Goal: Task Accomplishment & Management: Complete application form

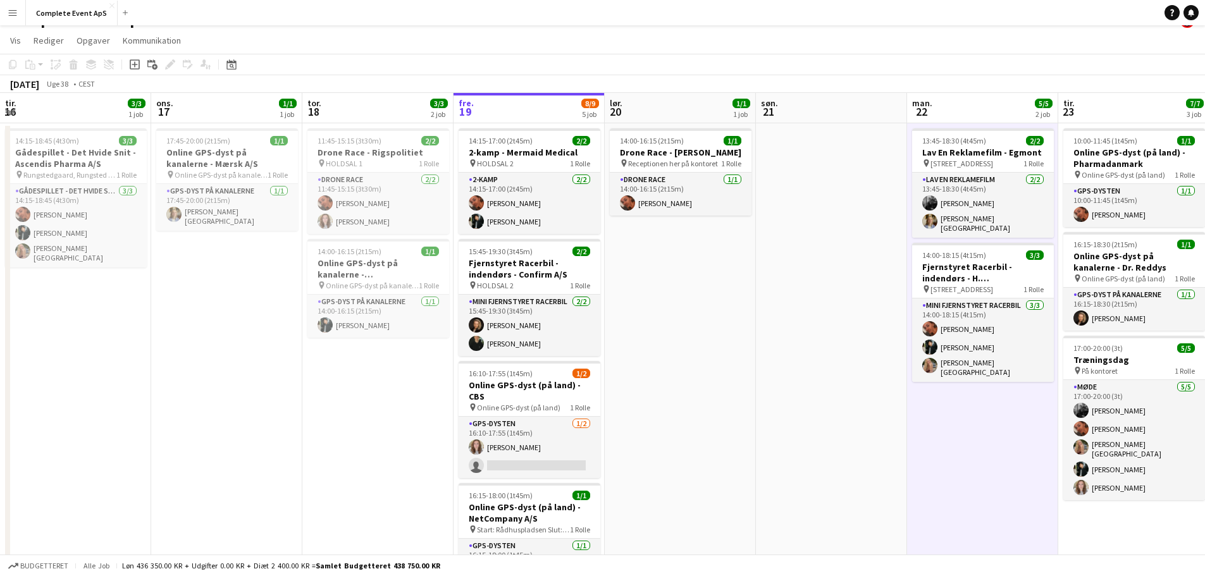
scroll to position [0, 267]
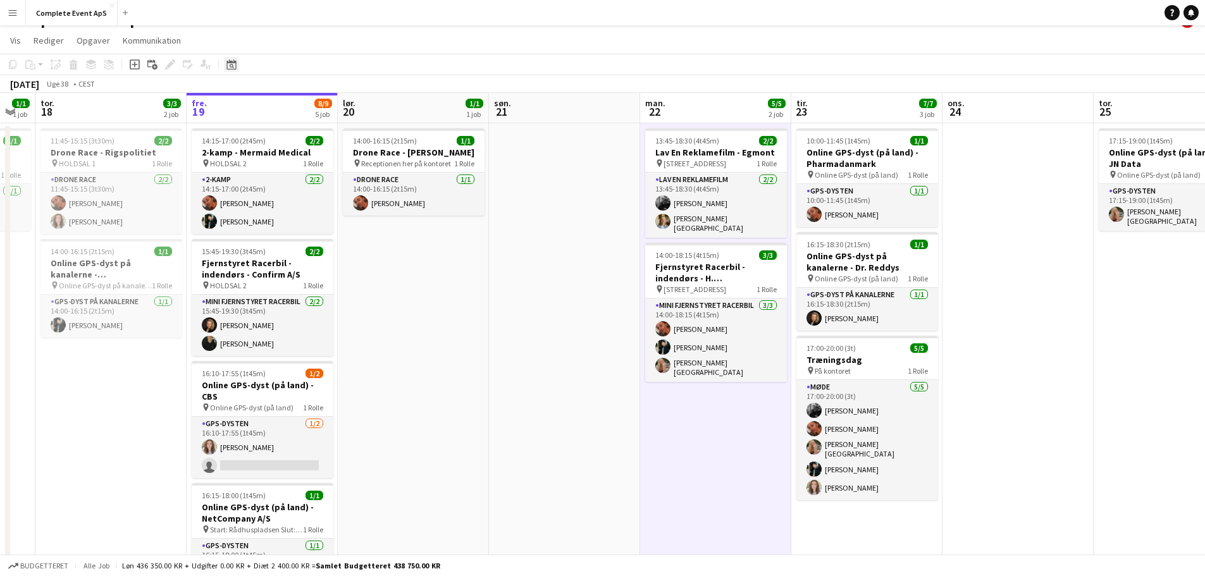
click at [230, 63] on icon at bounding box center [230, 64] width 9 height 10
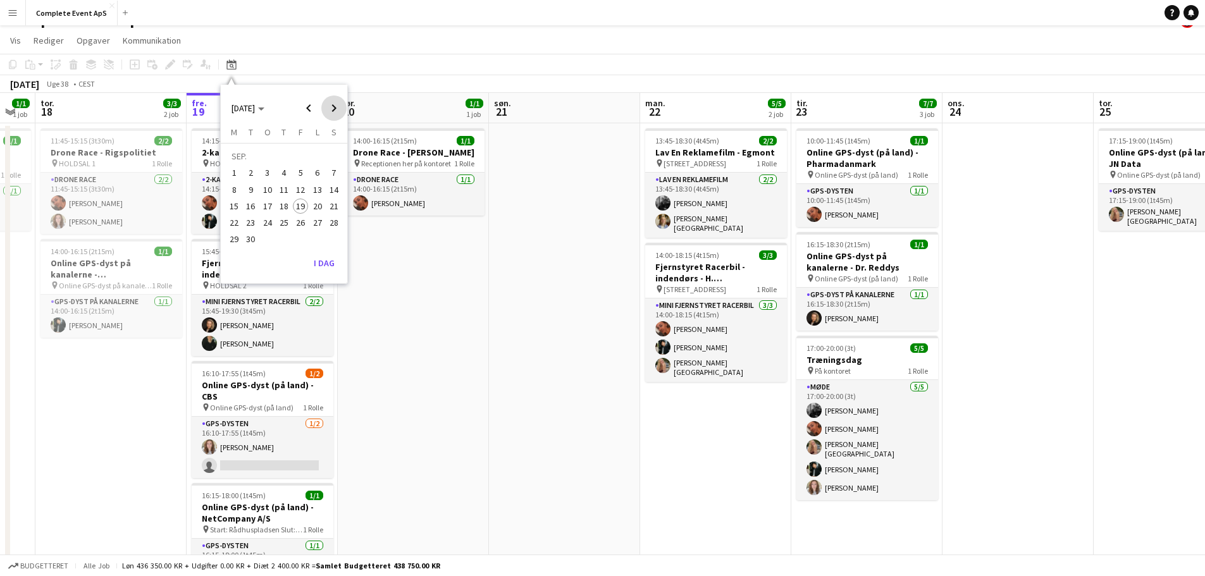
click at [331, 108] on span "Next month" at bounding box center [333, 107] width 25 height 25
click at [333, 107] on span "Next month" at bounding box center [333, 107] width 25 height 25
click at [300, 173] on span "5" at bounding box center [300, 173] width 15 height 15
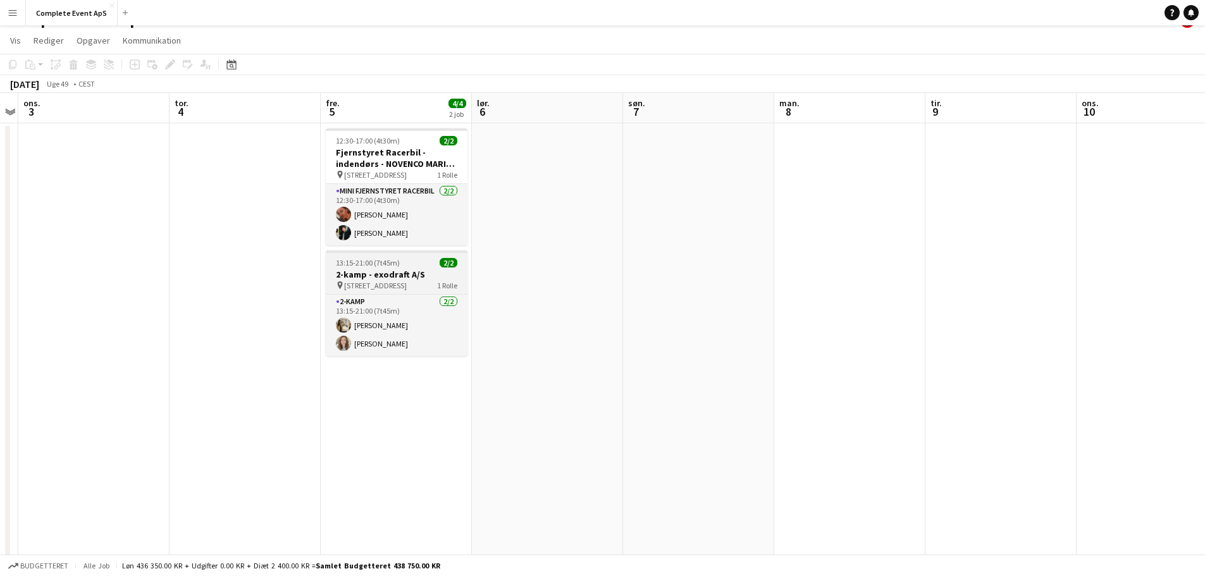
click at [404, 261] on div "13:15-21:00 (7t45m) 2/2" at bounding box center [397, 262] width 142 height 9
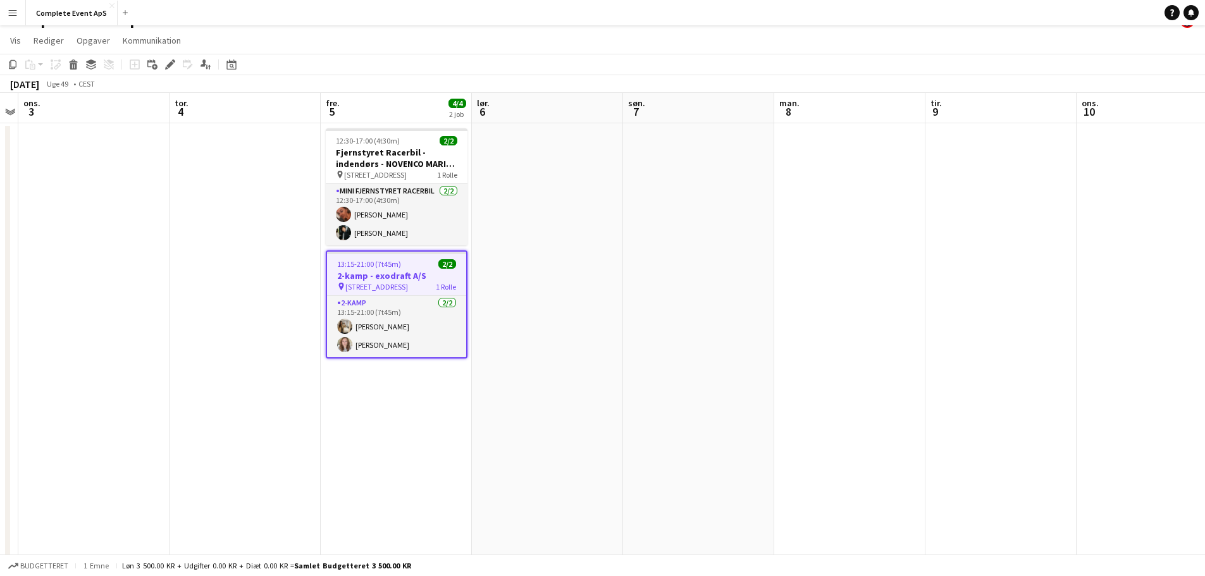
click at [404, 261] on div "13:15-21:00 (7t45m) 2/2" at bounding box center [396, 263] width 139 height 9
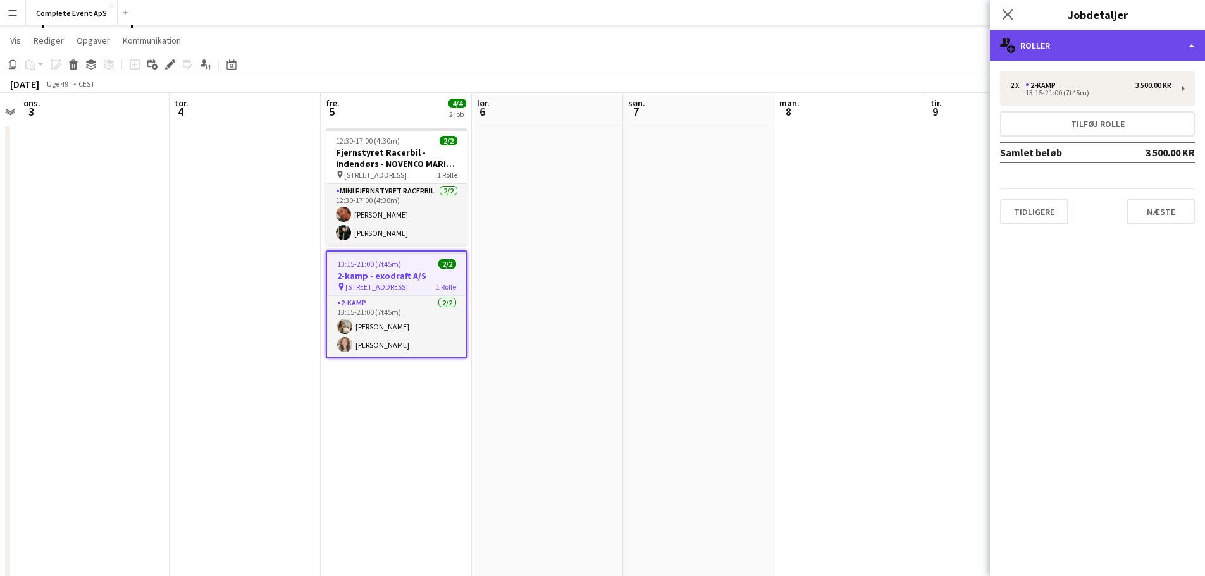
click at [1098, 47] on div "multiple-users-add Roller" at bounding box center [1097, 45] width 215 height 30
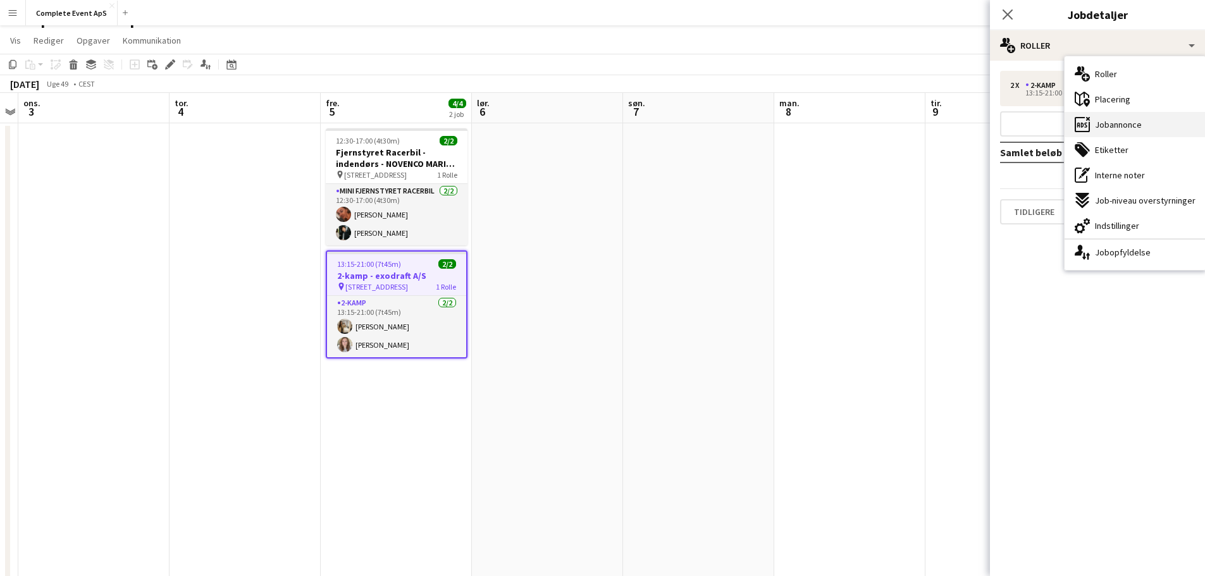
click at [1115, 128] on span "Jobannonce" at bounding box center [1118, 124] width 47 height 11
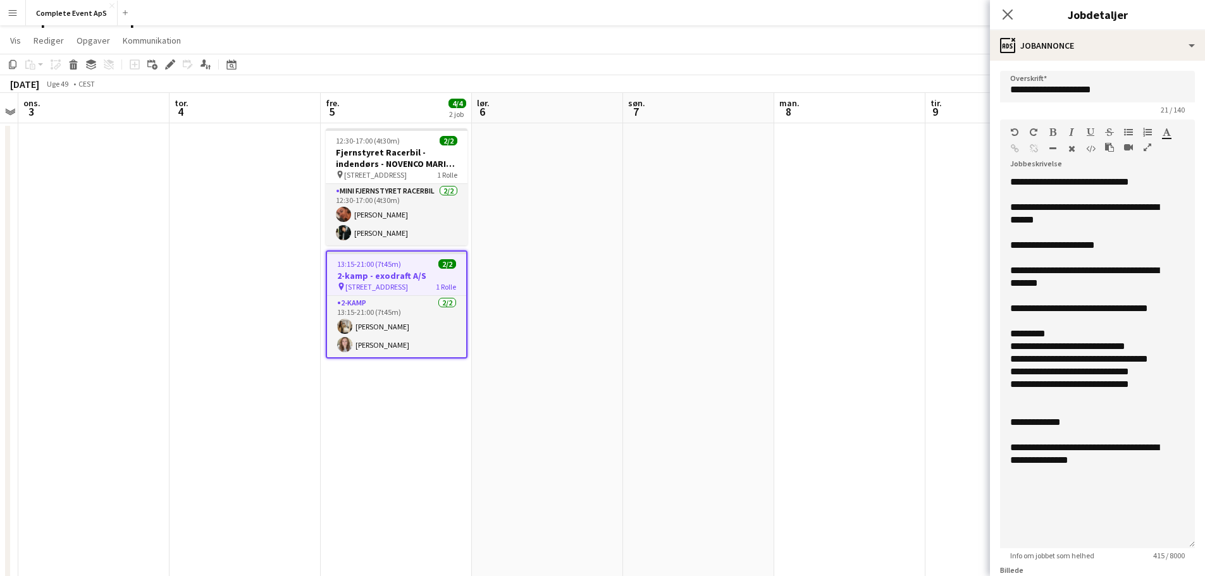
drag, startPoint x: 1170, startPoint y: 259, endPoint x: 1090, endPoint y: 517, distance: 270.2
click at [1178, 553] on app-form-group "**********" at bounding box center [1097, 340] width 195 height 441
click at [704, 262] on app-date-cell at bounding box center [698, 434] width 151 height 622
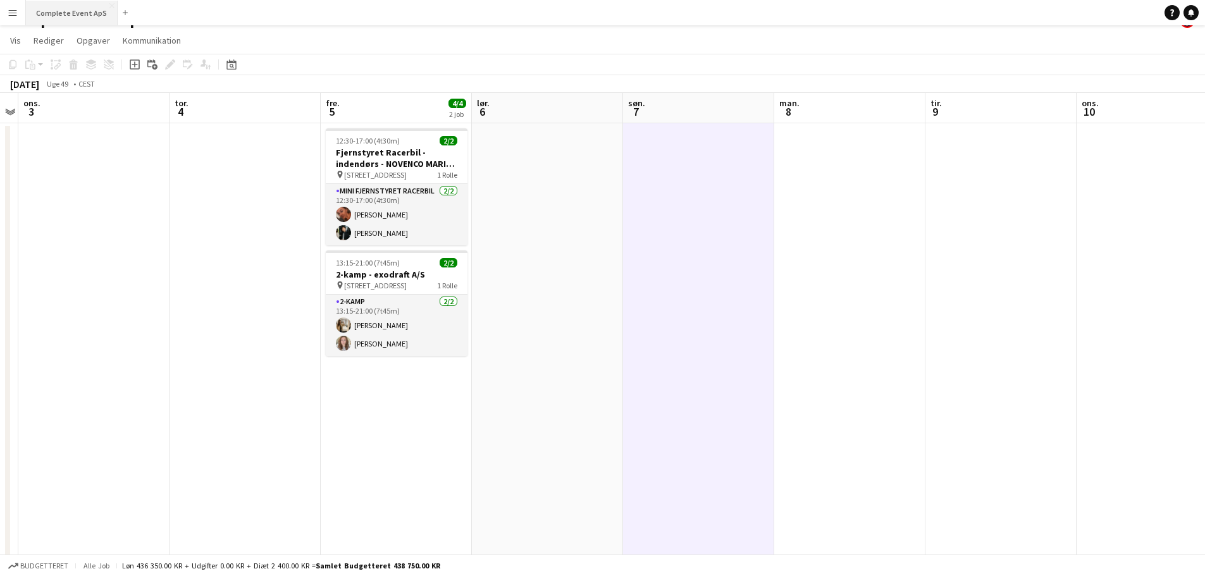
click at [65, 21] on button "Complete Event ApS Luk" at bounding box center [72, 13] width 92 height 25
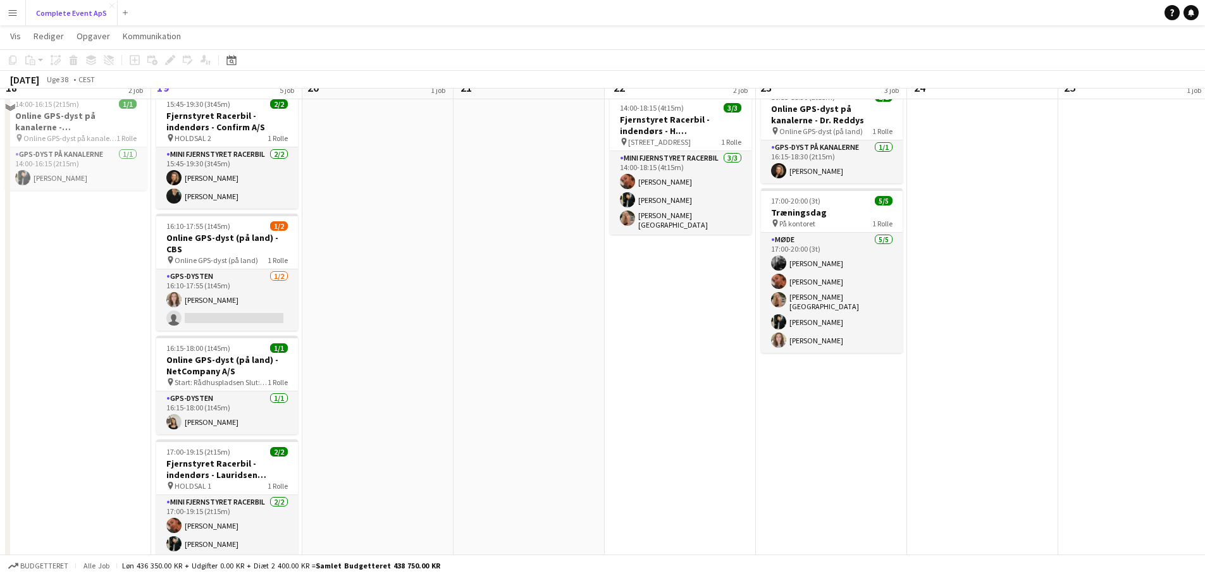
scroll to position [146, 0]
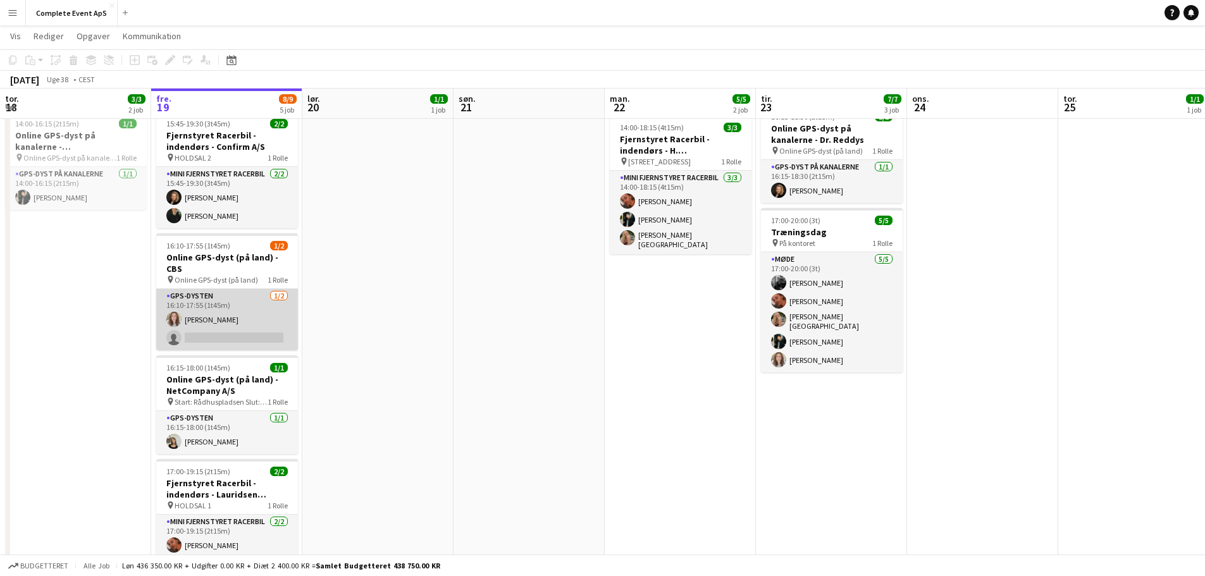
click at [269, 334] on app-card-role "GPS-dysten [DATE] 16:10-17:55 (1t45m) [PERSON_NAME] single-neutral-actions" at bounding box center [227, 319] width 142 height 61
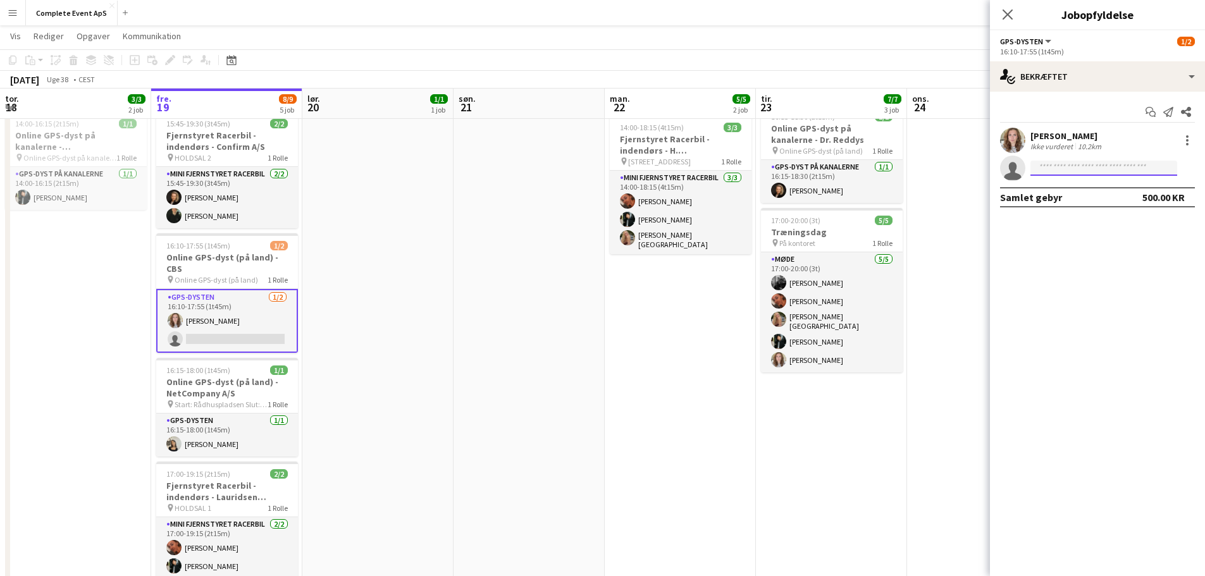
click at [1105, 168] on input at bounding box center [1103, 168] width 147 height 15
type input "*********"
click at [1077, 190] on span "[PERSON_NAME]" at bounding box center [1076, 186] width 73 height 11
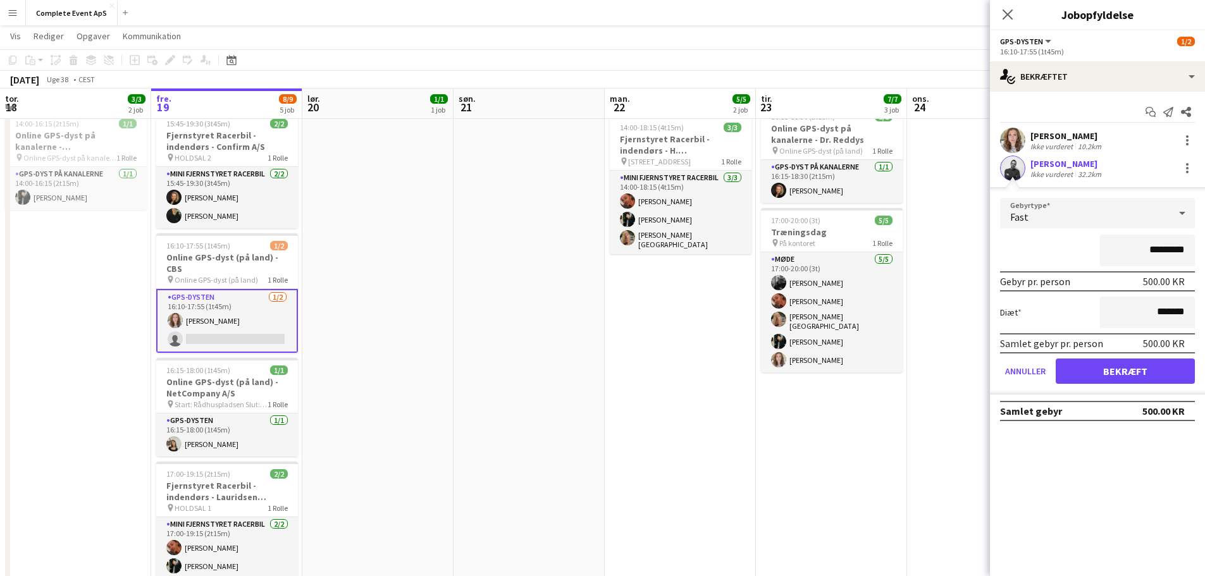
drag, startPoint x: 1136, startPoint y: 252, endPoint x: 1271, endPoint y: 271, distance: 136.8
click at [1204, 271] on html "Menu Boards Boards Boards Alle job Status Arbejdsstyrke Arbejdsstyrke Min arbej…" at bounding box center [602, 246] width 1205 height 785
type input "****"
click at [1114, 373] on button "Bekræft" at bounding box center [1125, 371] width 139 height 25
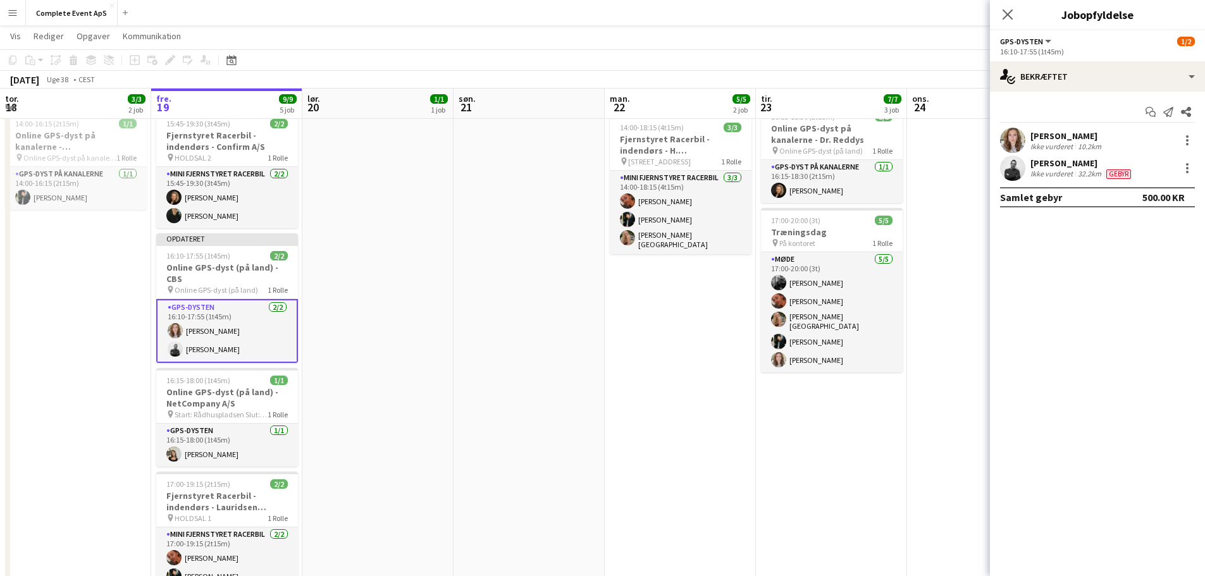
click at [563, 351] on app-date-cell at bounding box center [528, 312] width 151 height 632
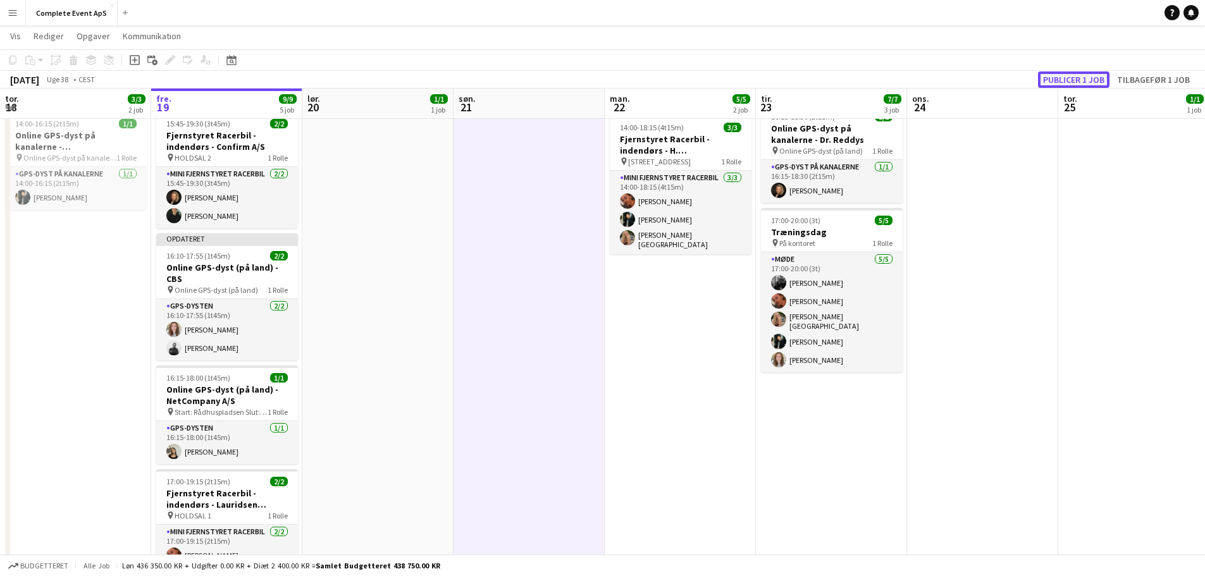
click at [1079, 75] on button "Publicer 1 job" at bounding box center [1073, 79] width 71 height 16
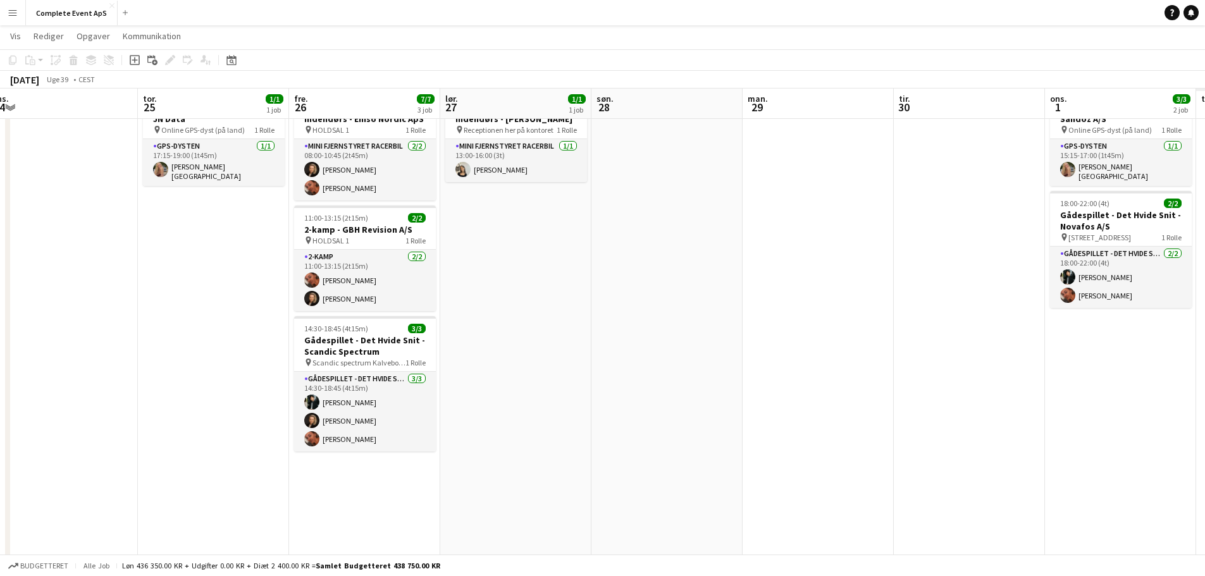
scroll to position [0, 409]
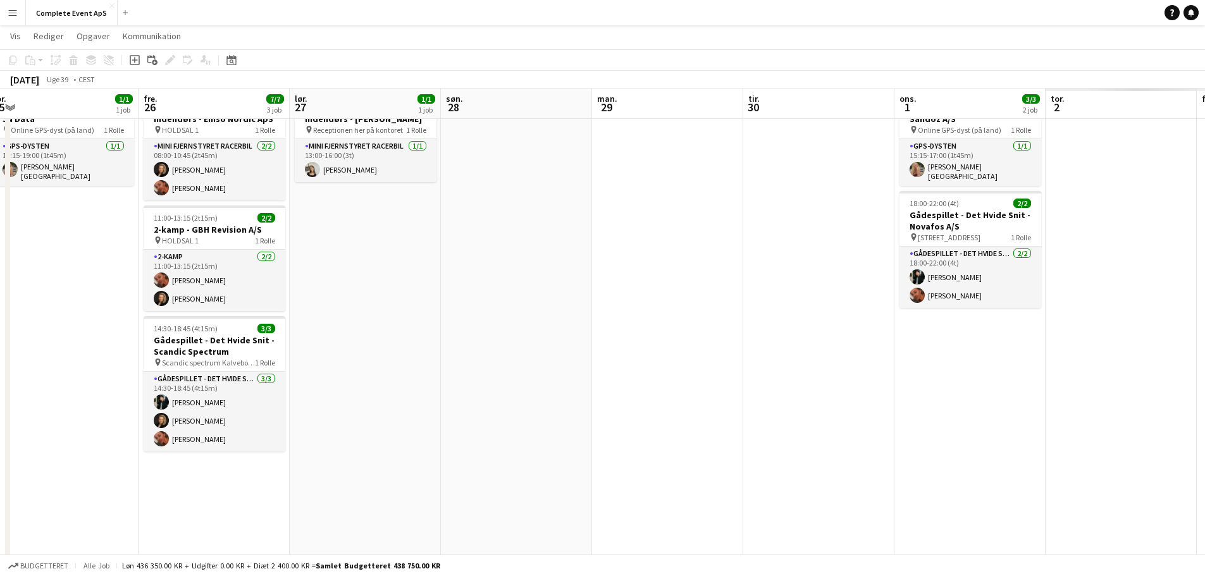
drag, startPoint x: 1165, startPoint y: 290, endPoint x: 0, endPoint y: 199, distance: 1168.5
click at [0, 199] on app-calendar-viewport "man. 22 5/5 2 job tir. 23 7/7 3 job ons. 24 tor. 25 1/1 1 job fre. 26 7/7 3 job…" at bounding box center [602, 343] width 1205 height 715
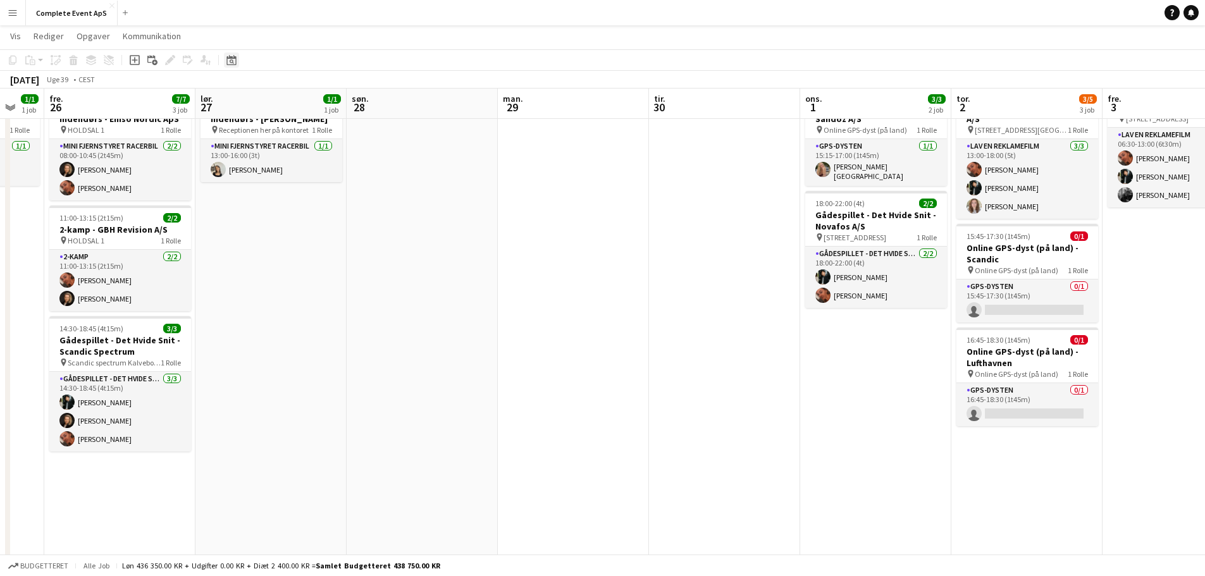
click at [231, 62] on icon "Datovælger" at bounding box center [231, 60] width 10 height 10
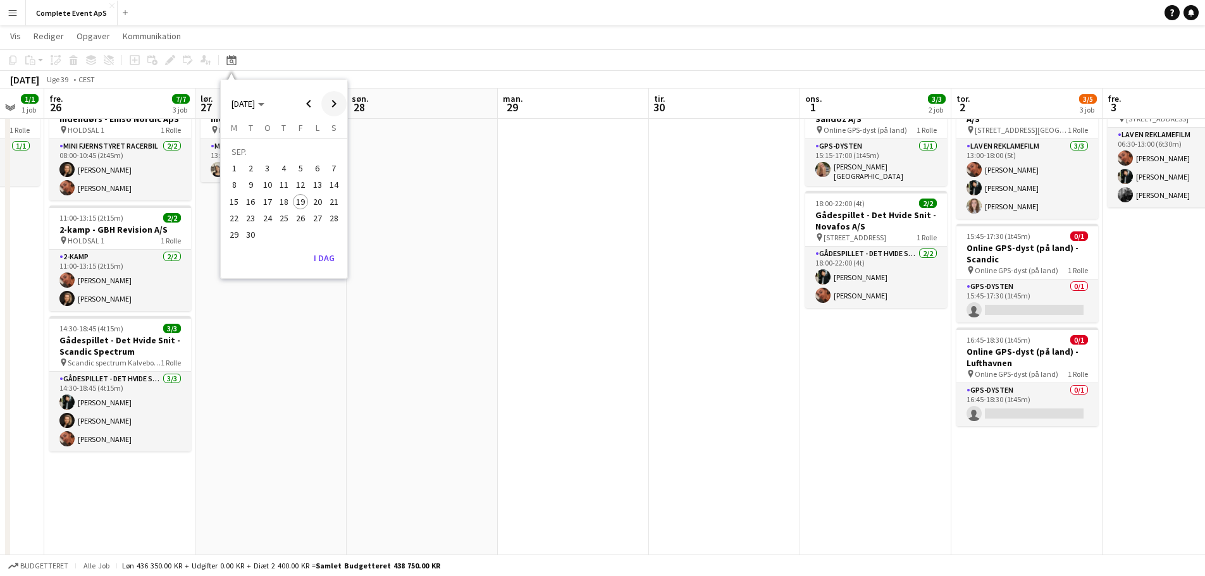
click at [333, 101] on span "Next month" at bounding box center [333, 103] width 25 height 25
click at [299, 168] on span "5" at bounding box center [300, 168] width 15 height 15
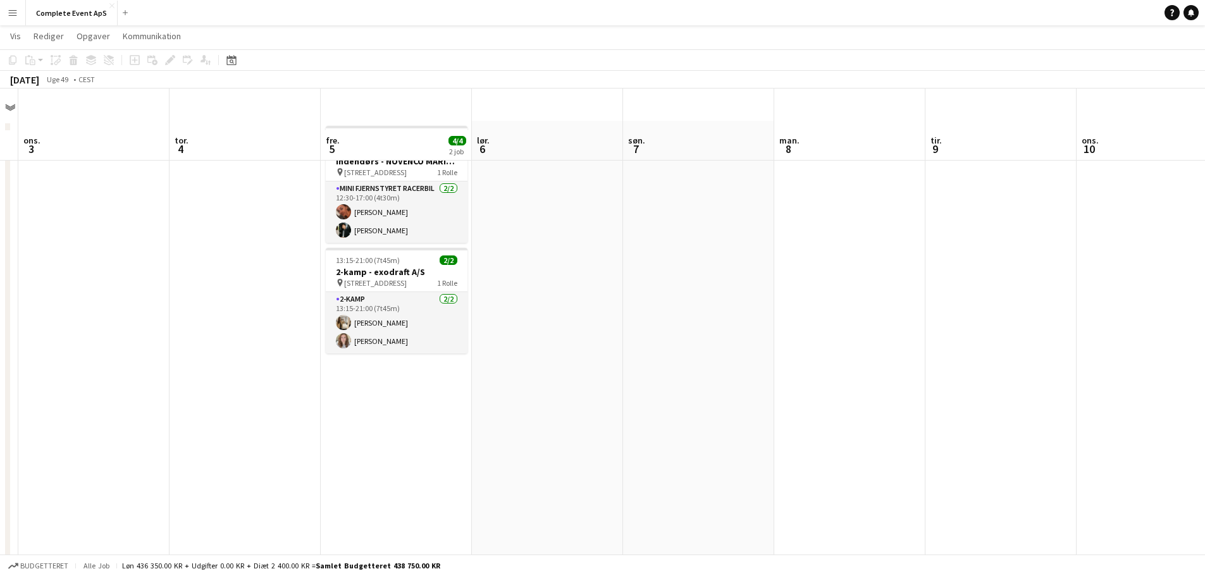
scroll to position [0, 0]
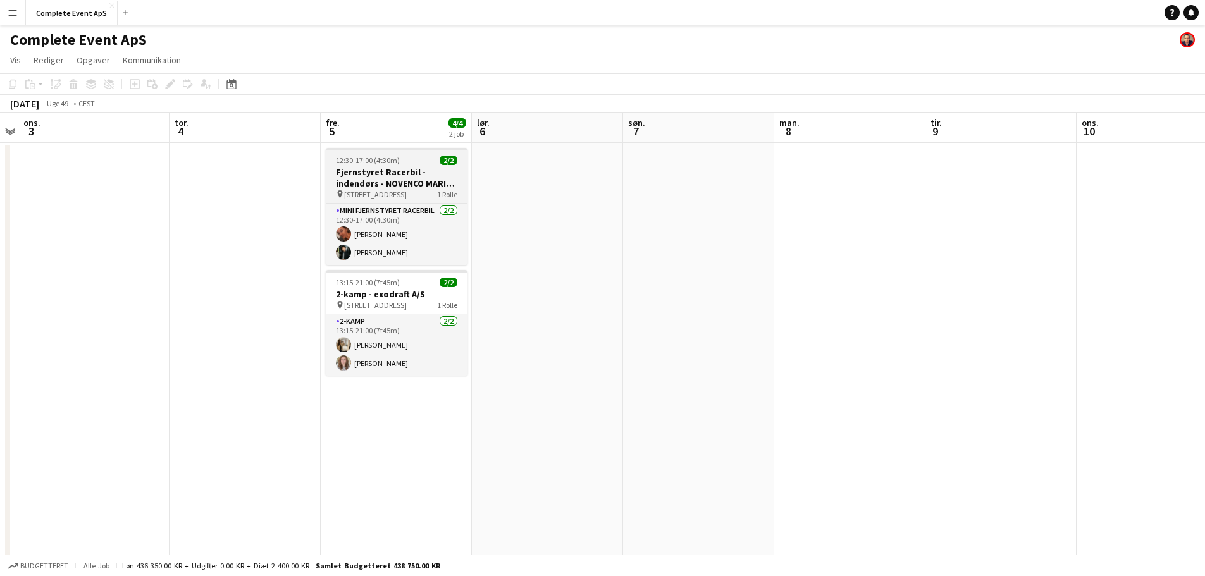
click at [417, 159] on div "12:30-17:00 (4t30m) 2/2" at bounding box center [397, 160] width 142 height 9
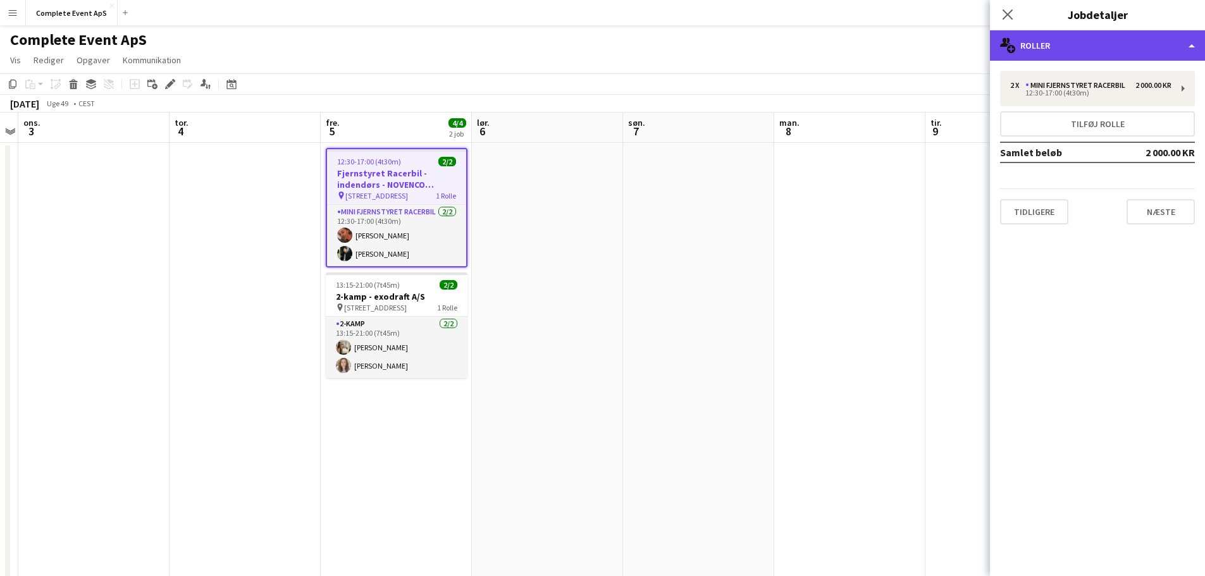
click at [1109, 42] on div "multiple-users-add Roller" at bounding box center [1097, 45] width 215 height 30
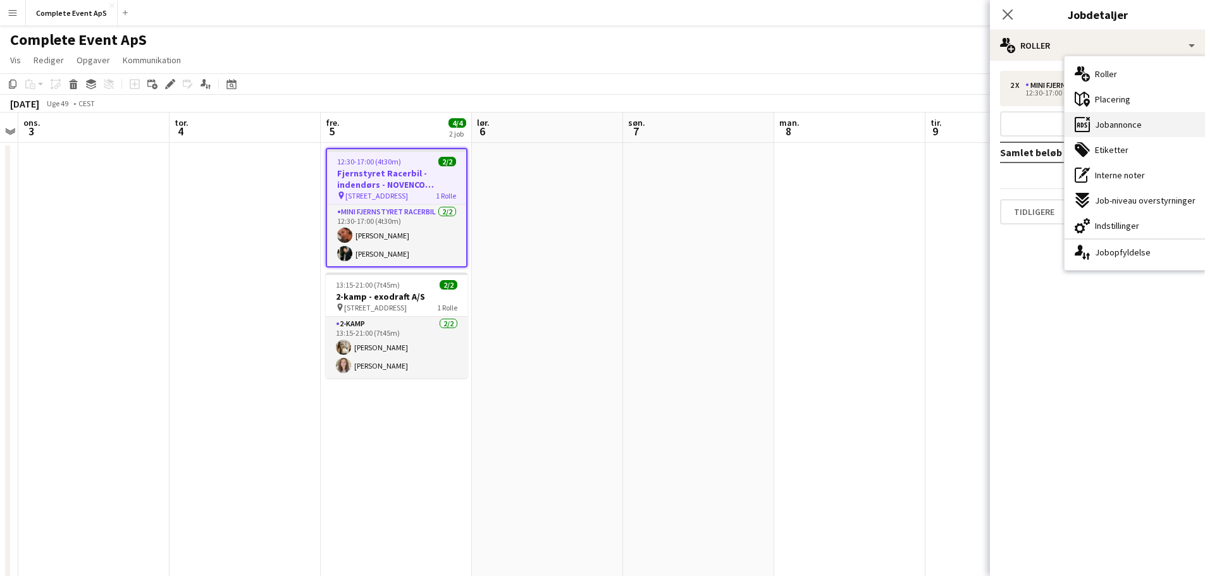
click at [1131, 123] on span "Jobannonce" at bounding box center [1118, 124] width 47 height 11
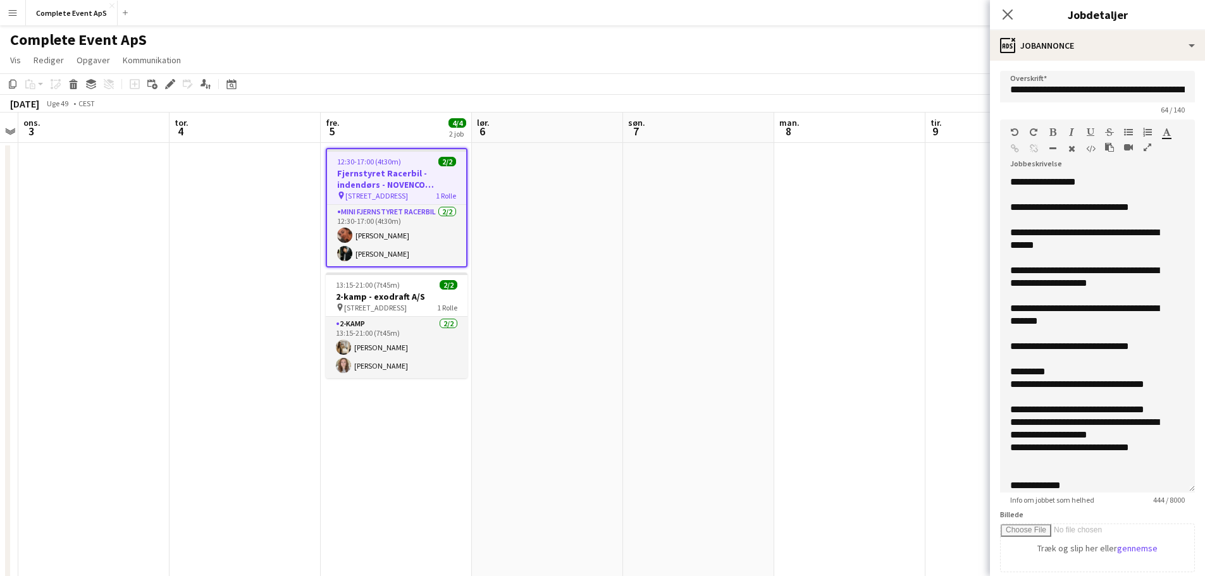
drag, startPoint x: 1183, startPoint y: 245, endPoint x: 1163, endPoint y: 486, distance: 241.8
click at [1163, 486] on div "**********" at bounding box center [1097, 334] width 195 height 317
click at [1007, 14] on icon at bounding box center [1007, 14] width 12 height 12
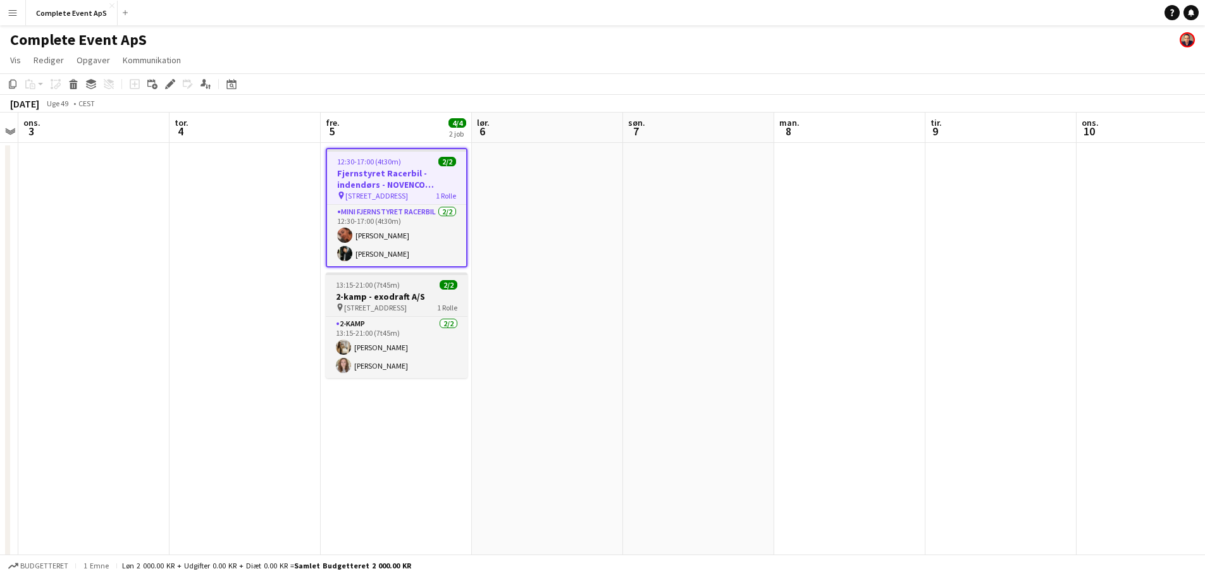
click at [423, 286] on div "13:15-21:00 (7t45m) 2/2" at bounding box center [397, 284] width 142 height 9
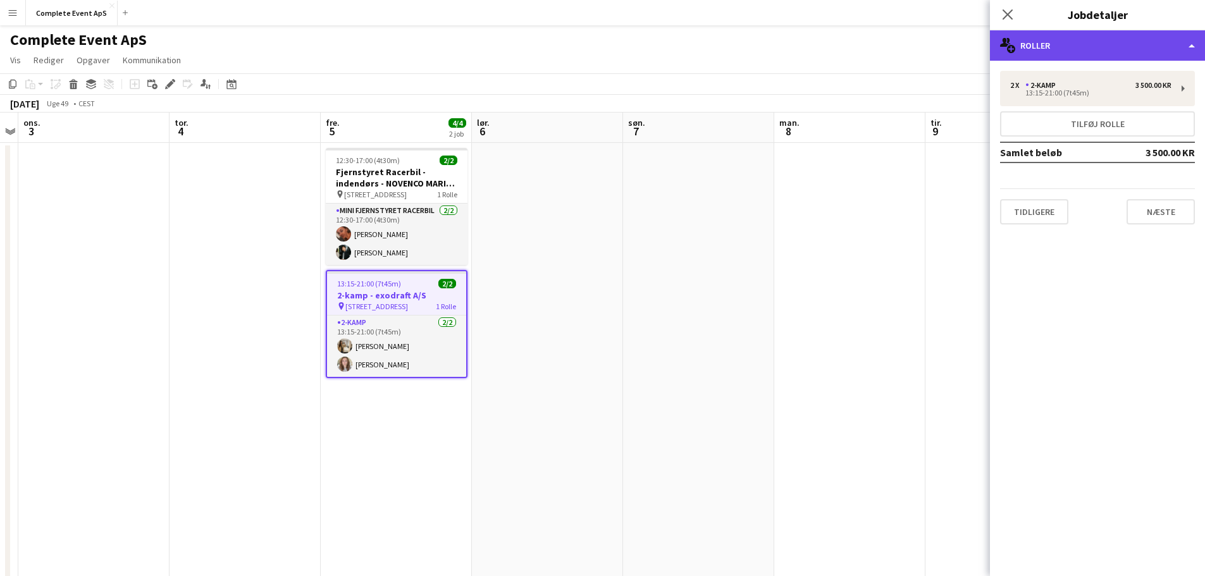
click at [1076, 46] on div "multiple-users-add Roller" at bounding box center [1097, 45] width 215 height 30
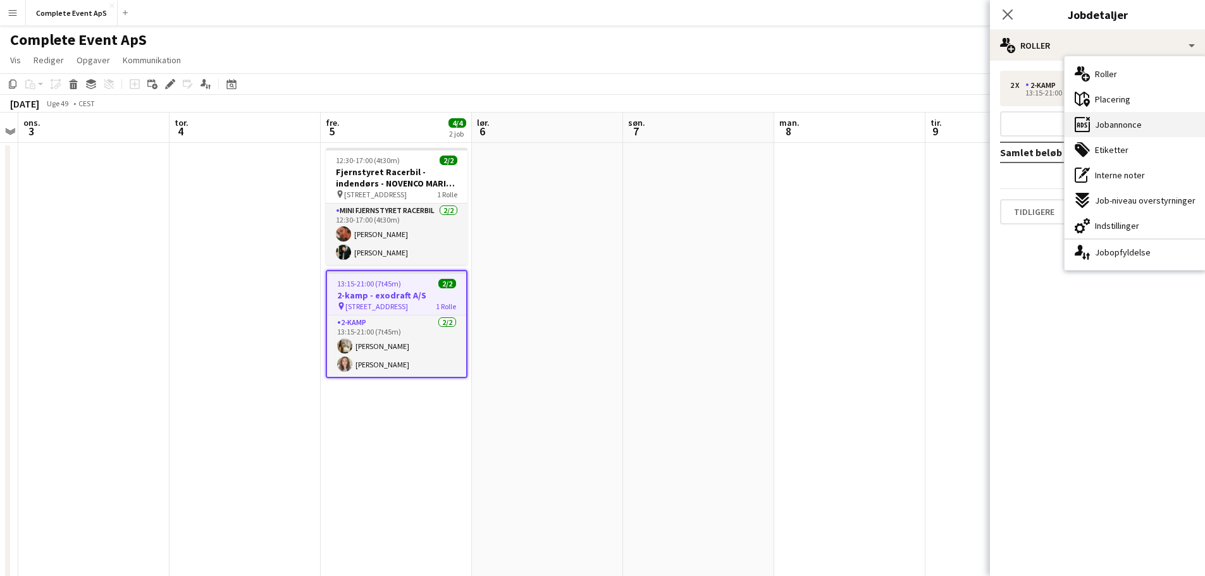
click at [1122, 126] on span "Jobannonce" at bounding box center [1118, 124] width 47 height 11
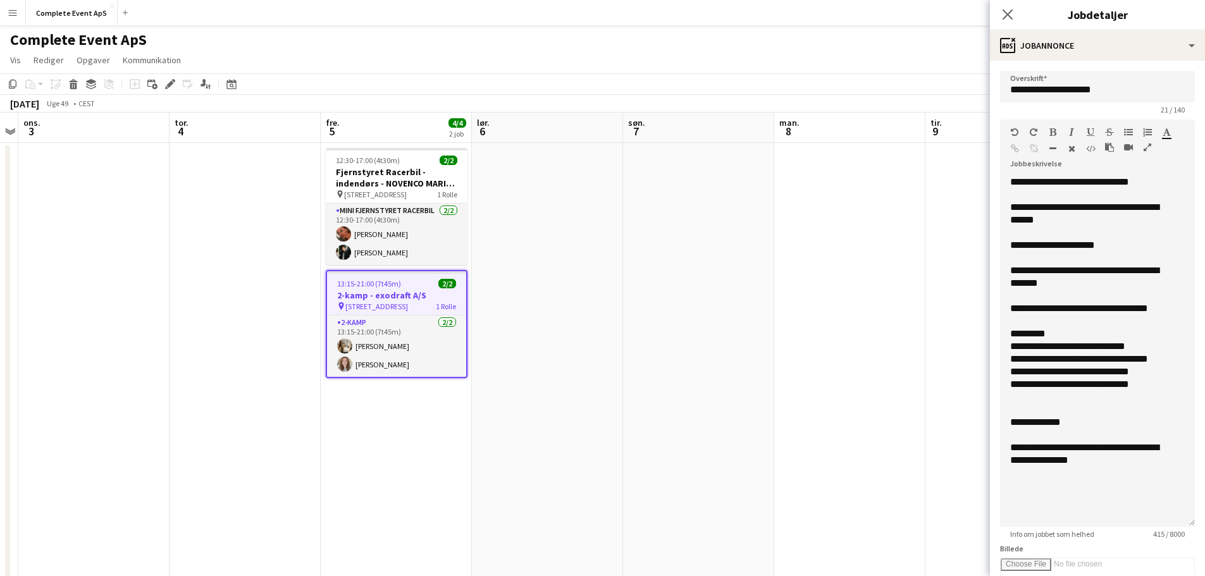
drag, startPoint x: 1173, startPoint y: 264, endPoint x: 1170, endPoint y: 543, distance: 278.9
click at [1170, 543] on form "**********" at bounding box center [1097, 481] width 215 height 820
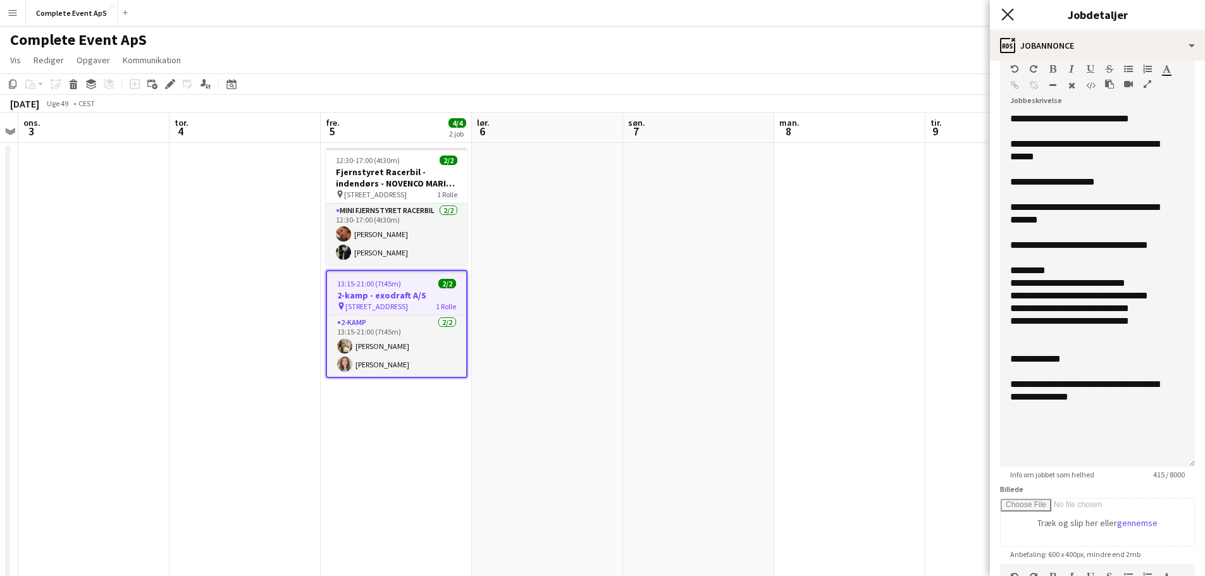
click at [1006, 13] on icon at bounding box center [1007, 14] width 12 height 12
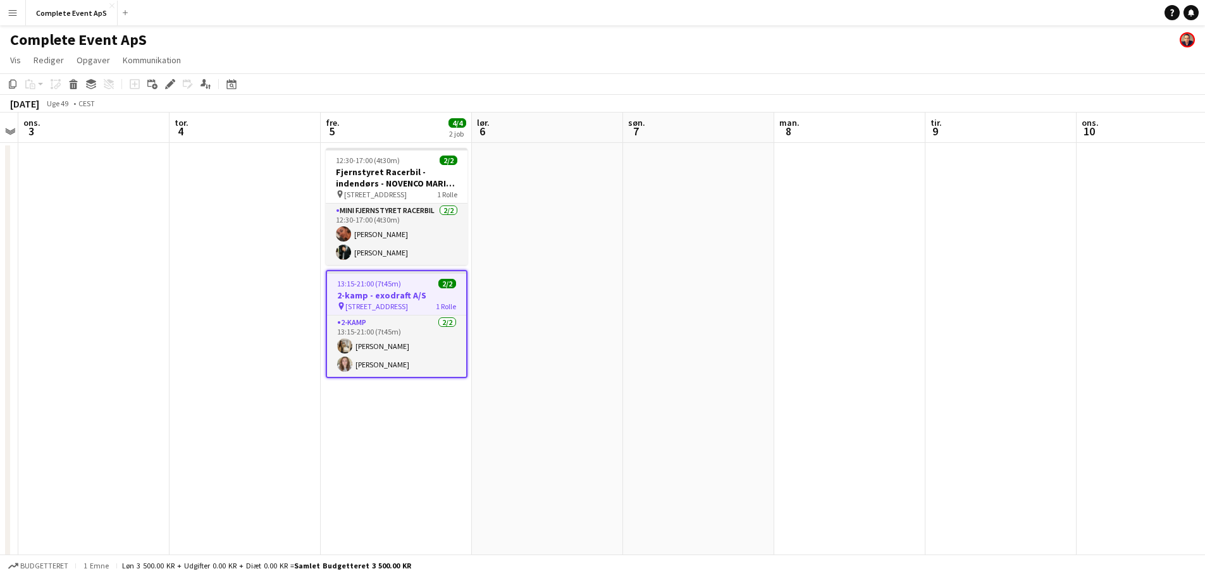
click at [425, 280] on div "13:15-21:00 (7t45m) 2/2" at bounding box center [396, 283] width 139 height 9
click at [425, 281] on div "13:15-21:00 (7t45m) 2/2" at bounding box center [396, 283] width 139 height 9
click at [565, 334] on app-date-cell at bounding box center [547, 454] width 151 height 622
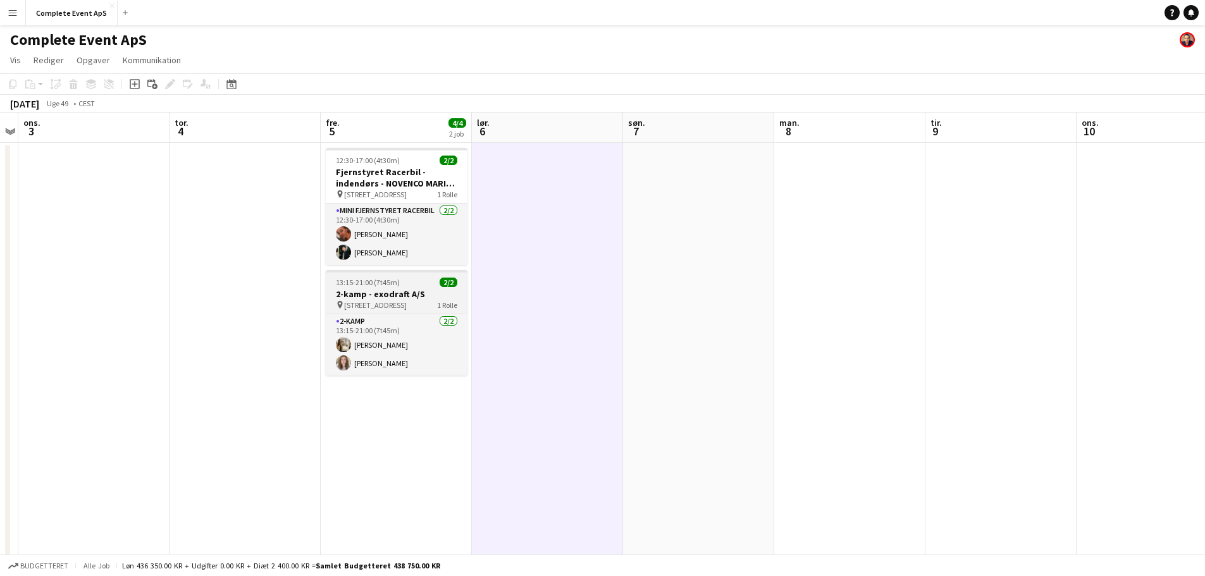
click at [398, 282] on div "13:15-21:00 (7t45m) 2/2" at bounding box center [397, 282] width 142 height 9
click at [398, 281] on span "13:15-21:00 (7t45m)" at bounding box center [368, 282] width 64 height 9
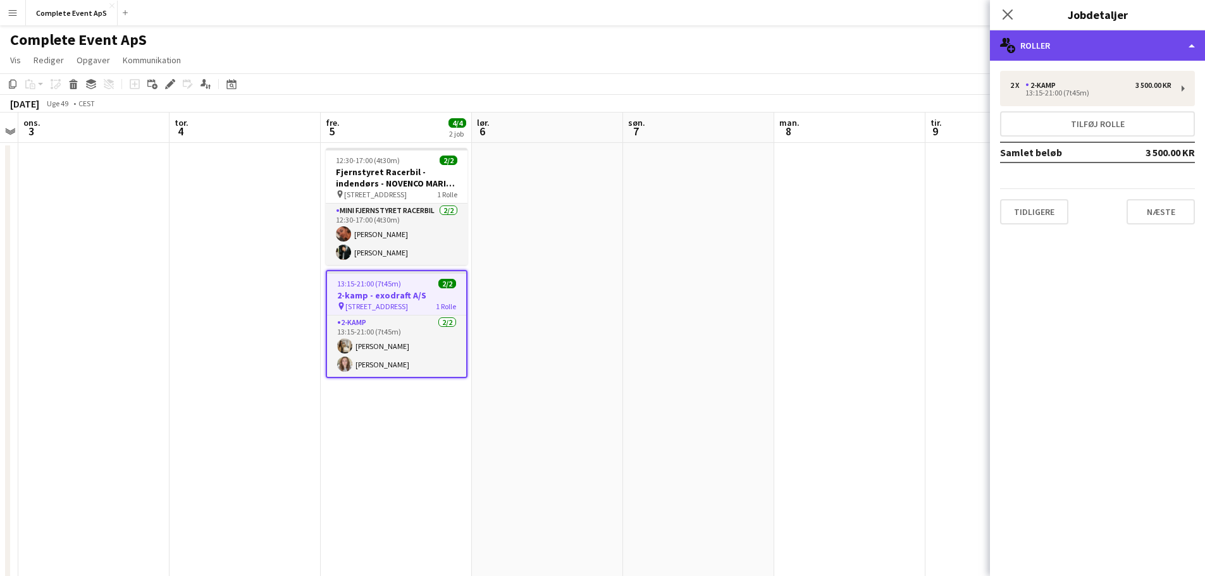
click at [1069, 56] on div "multiple-users-add Roller" at bounding box center [1097, 45] width 215 height 30
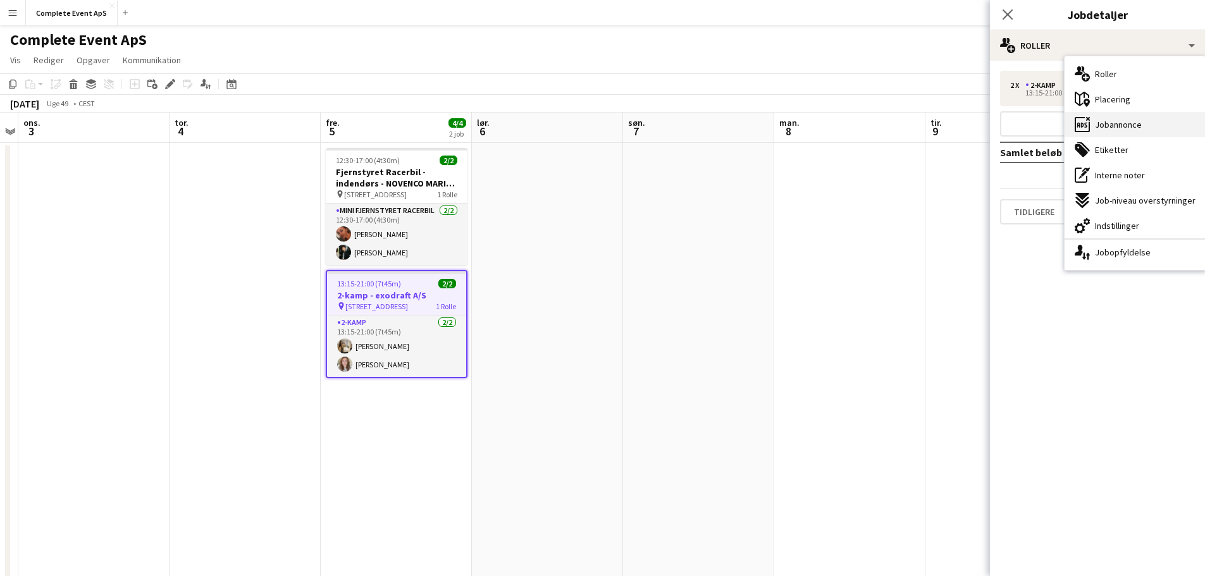
click at [1109, 122] on span "Jobannonce" at bounding box center [1118, 124] width 47 height 11
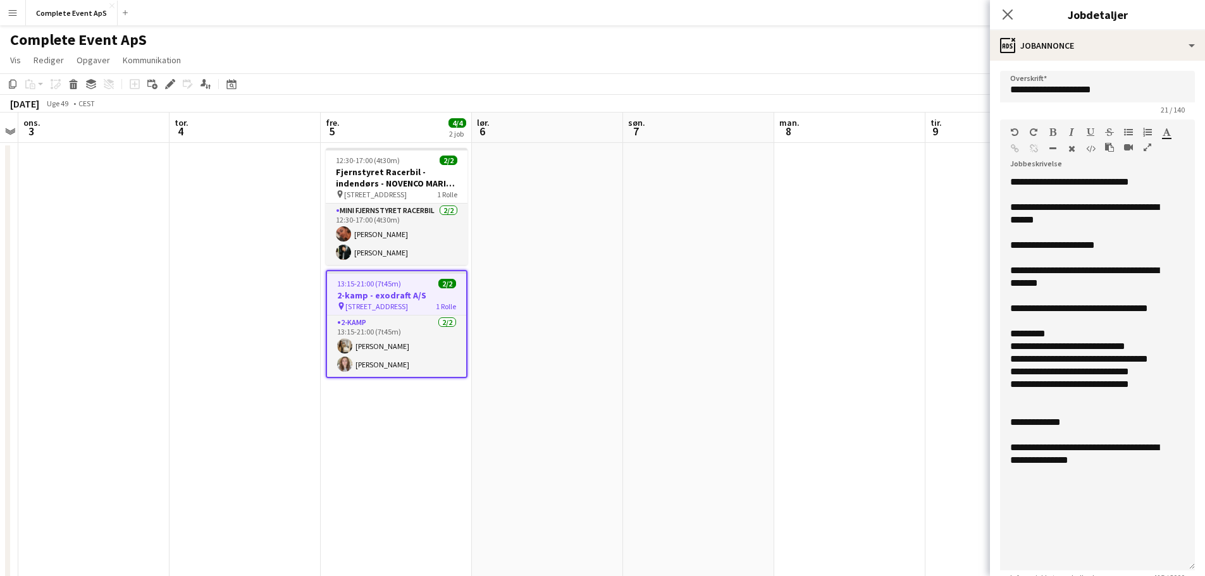
drag, startPoint x: 1181, startPoint y: 247, endPoint x: 1176, endPoint y: 561, distance: 314.4
click at [1176, 565] on div "**********" at bounding box center [1097, 373] width 195 height 395
click at [63, 22] on button "Complete Event ApS Luk" at bounding box center [72, 13] width 92 height 25
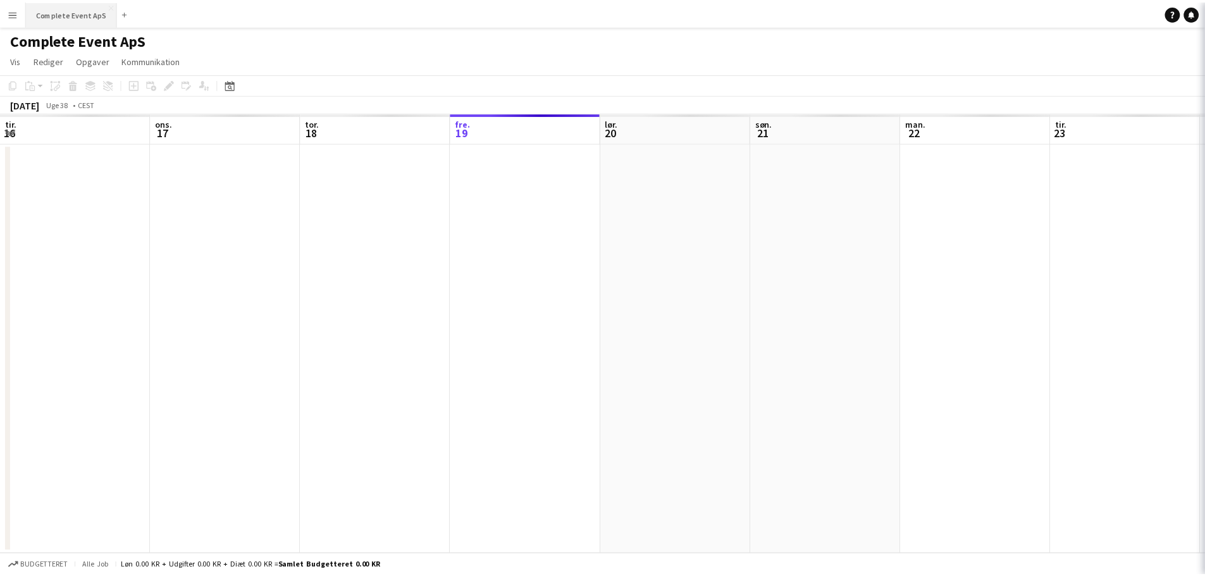
scroll to position [0, 302]
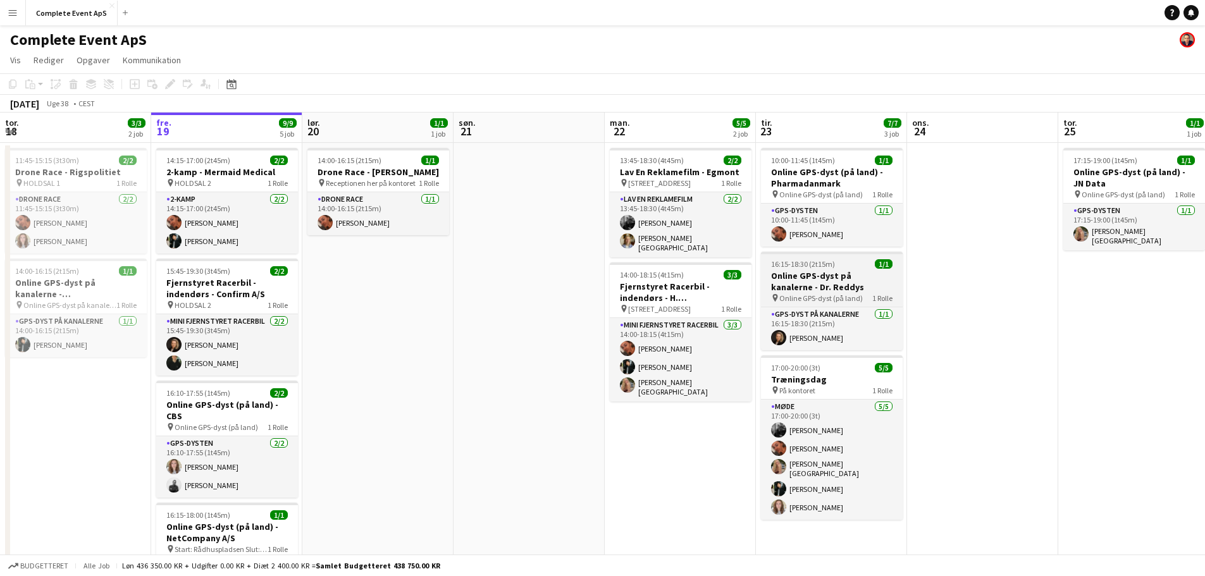
click at [847, 271] on h3 "Online GPS-dyst på kanalerne - Dr. Reddys" at bounding box center [832, 281] width 142 height 23
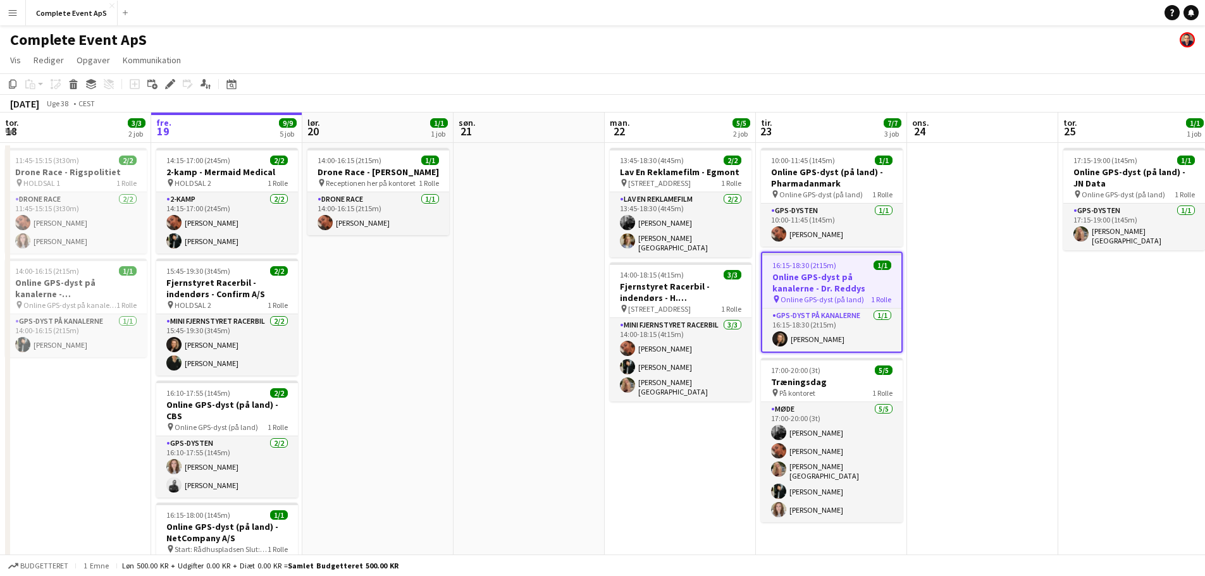
click at [847, 271] on app-job-card "16:15-18:30 (2t15m) 1/1 Online GPS-dyst på kanalerne - Dr. Reddys pin Online GP…" at bounding box center [832, 302] width 142 height 101
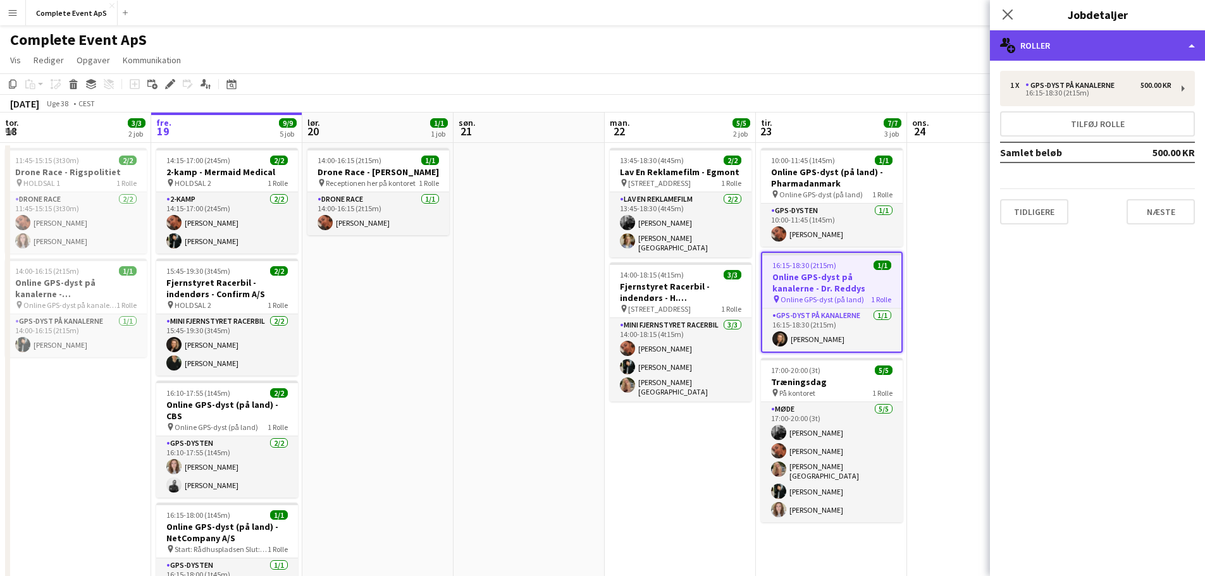
click at [1054, 42] on div "multiple-users-add Roller" at bounding box center [1097, 45] width 215 height 30
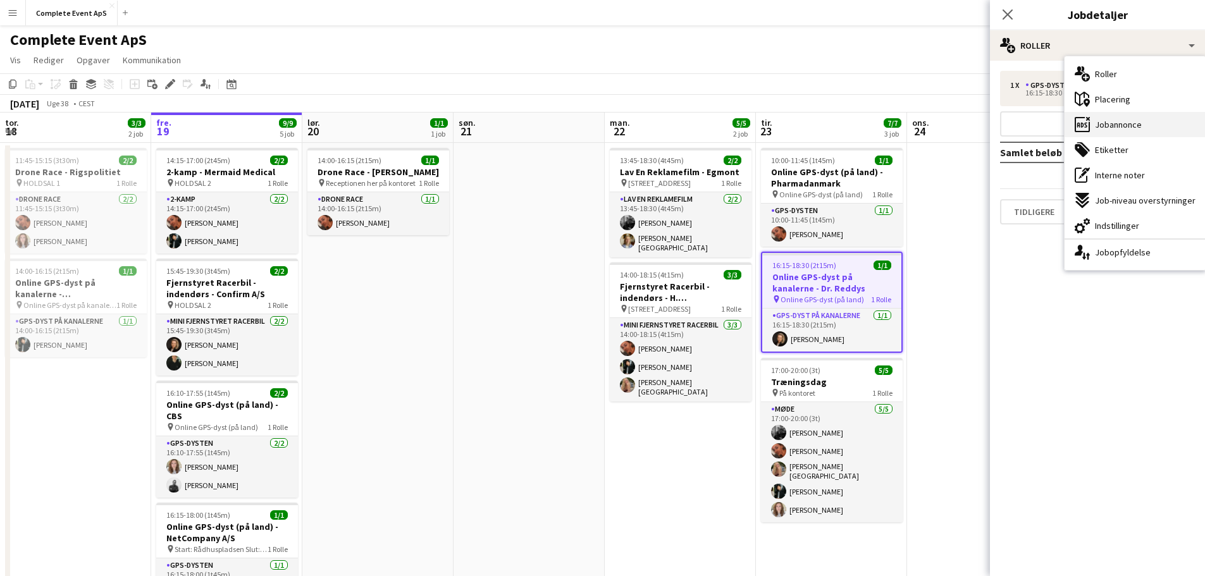
click at [1127, 119] on span "Jobannonce" at bounding box center [1118, 124] width 47 height 11
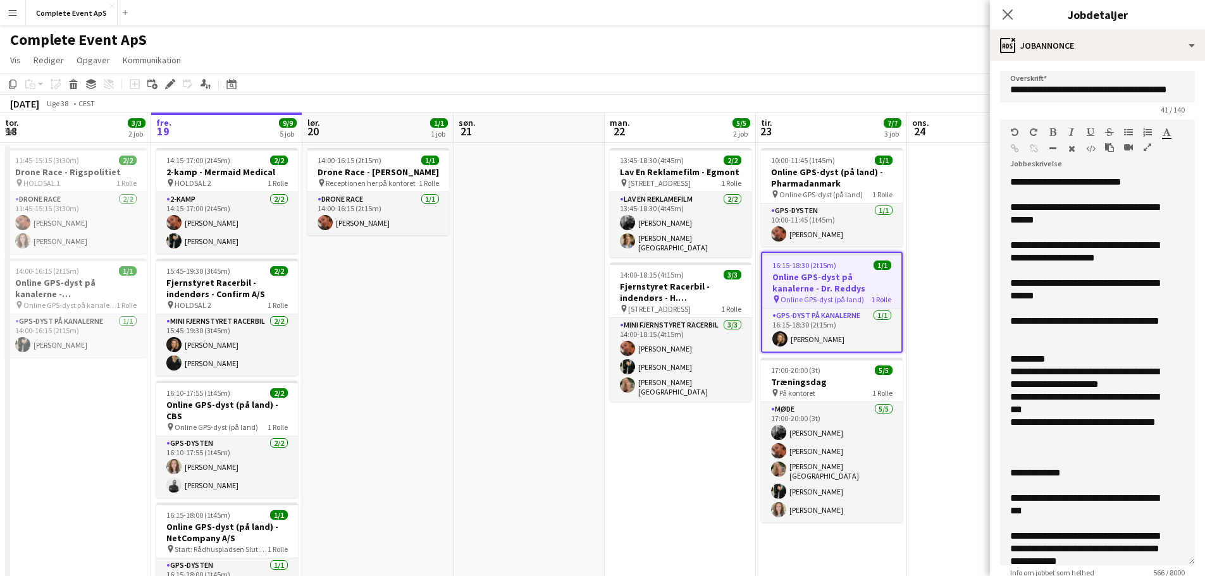
drag, startPoint x: 1173, startPoint y: 262, endPoint x: 1142, endPoint y: 576, distance: 315.2
click at [1142, 576] on app-form-group "**********" at bounding box center [1097, 349] width 195 height 458
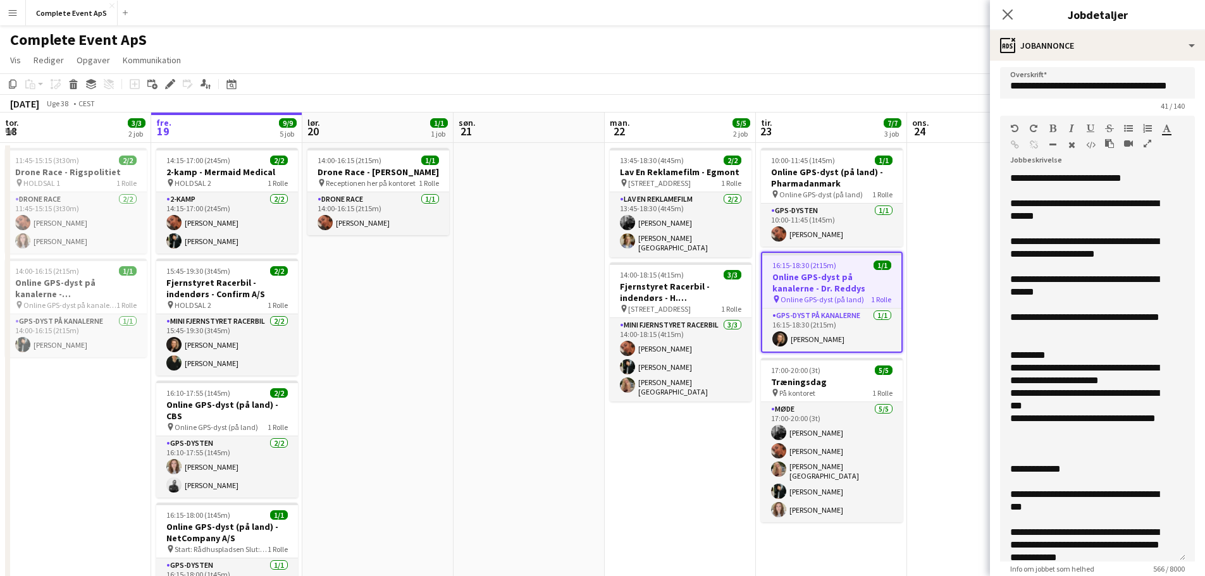
scroll to position [0, 0]
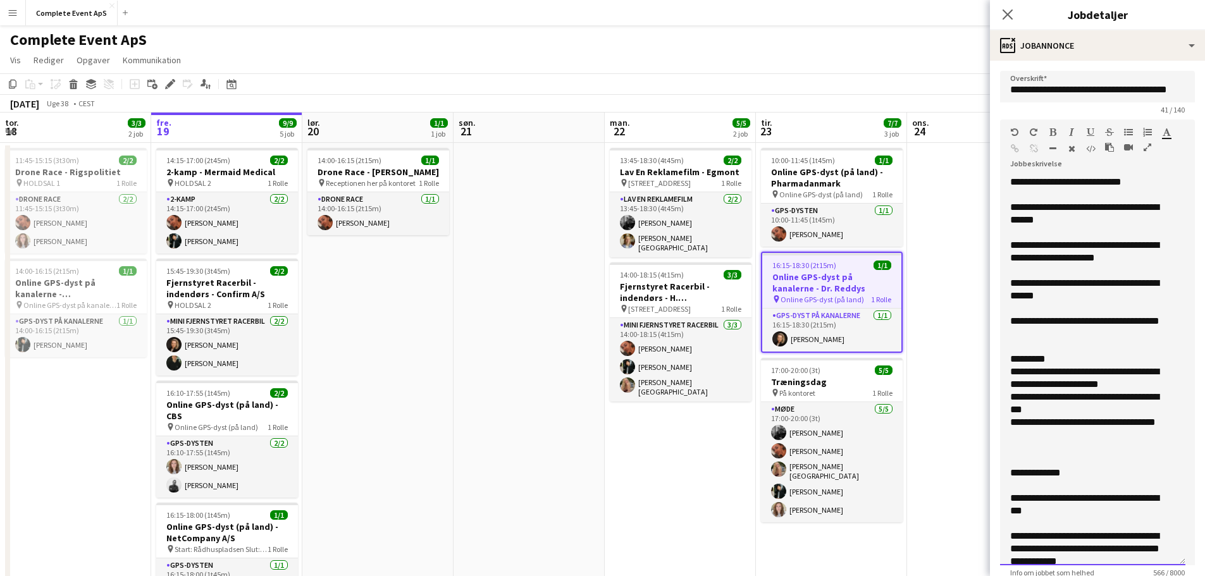
click at [1074, 243] on div "**********" at bounding box center [1088, 251] width 156 height 25
click at [1076, 252] on div "**********" at bounding box center [1088, 251] width 156 height 25
click at [1075, 247] on div "**********" at bounding box center [1088, 251] width 156 height 25
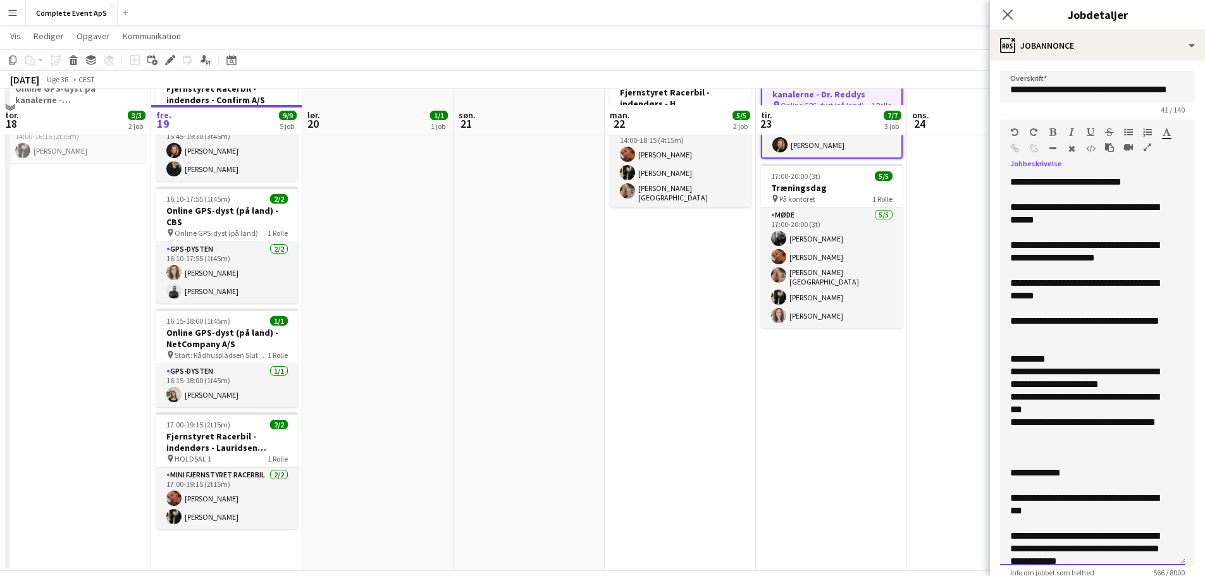
scroll to position [209, 0]
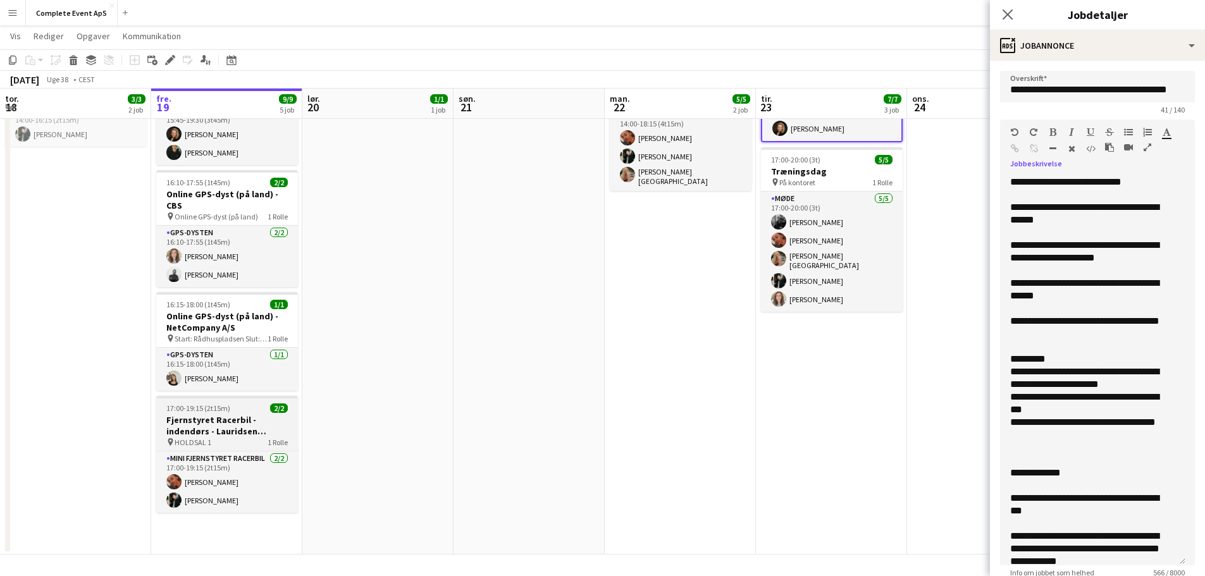
click at [250, 413] on app-job-card "17:00-19:15 (2t15m) 2/2 Fjernstyret Racerbil - indendørs - Lauridsen Handel & I…" at bounding box center [227, 454] width 142 height 117
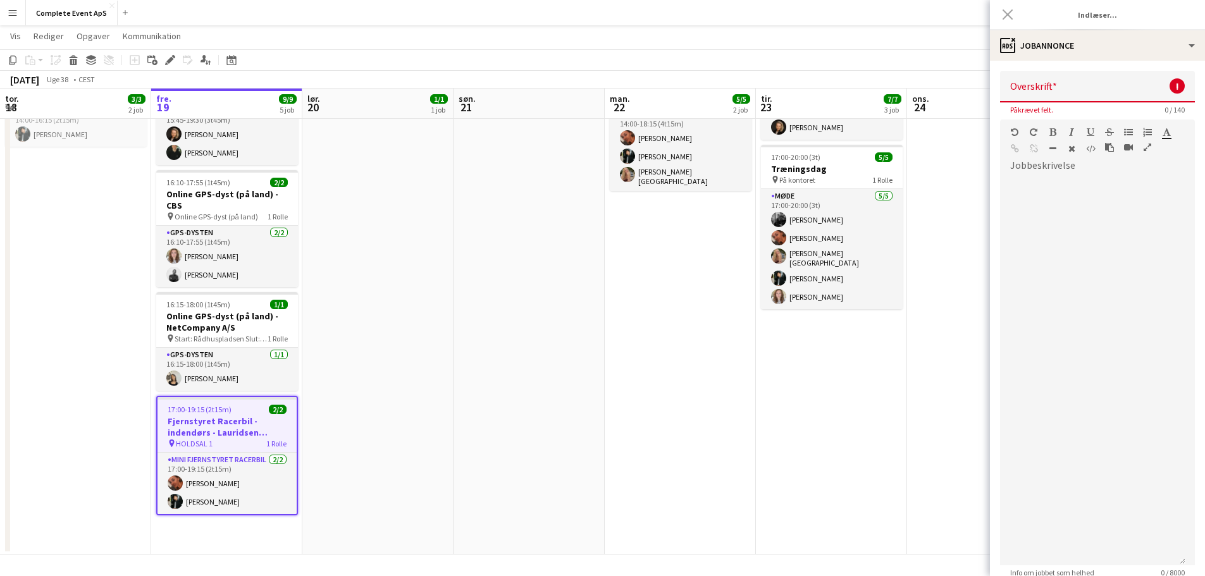
type input "**********"
click at [250, 413] on div "17:00-19:15 (2t15m) 2/2" at bounding box center [226, 409] width 139 height 9
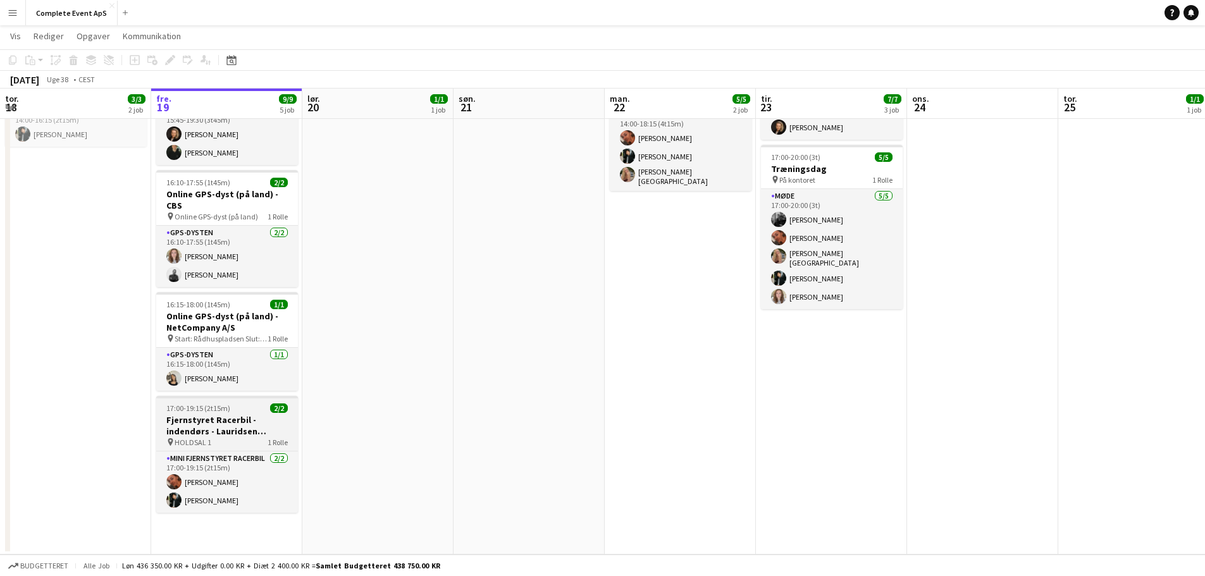
click at [231, 409] on div "17:00-19:15 (2t15m) 2/2" at bounding box center [227, 407] width 142 height 9
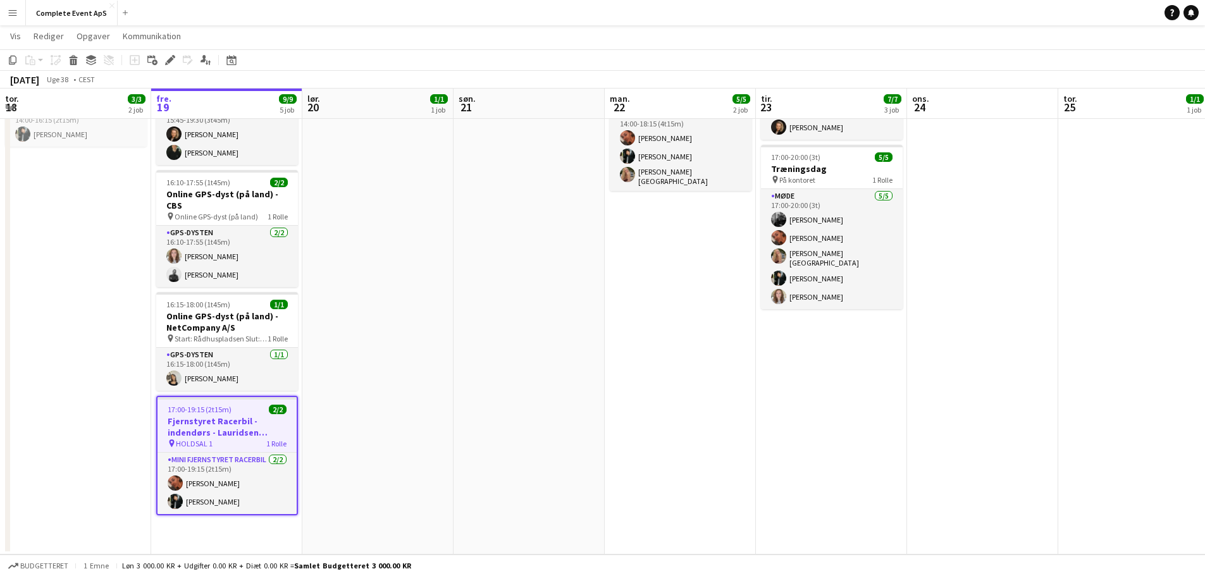
click at [231, 409] on div "17:00-19:15 (2t15m) 2/2" at bounding box center [226, 409] width 139 height 9
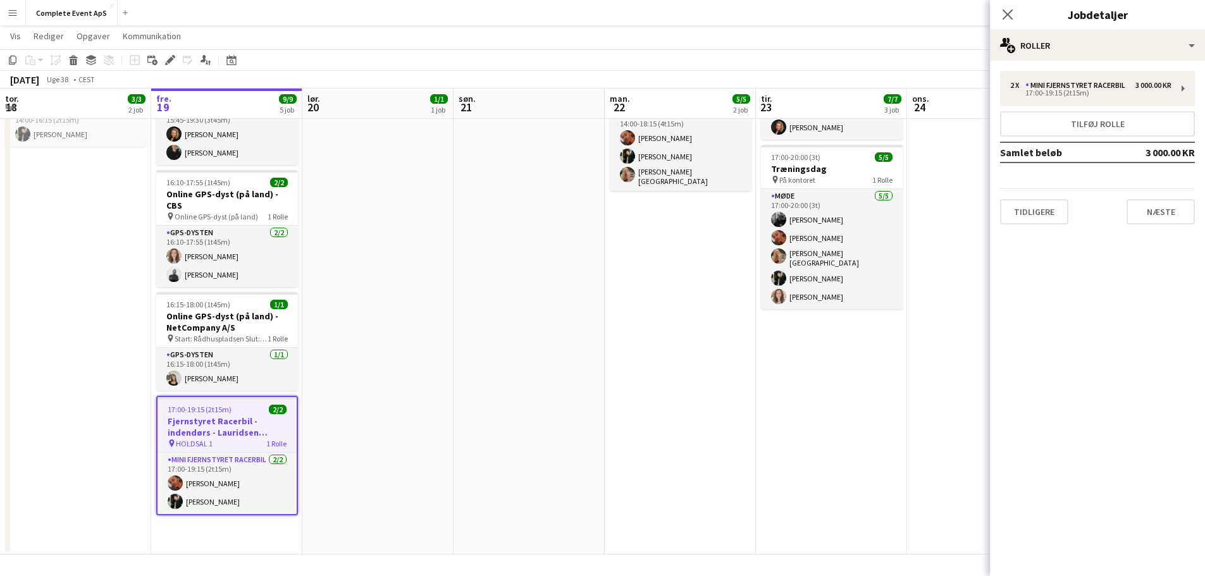
click at [1089, 28] on div "Luk pop-in Jobdetaljer" at bounding box center [1097, 15] width 215 height 30
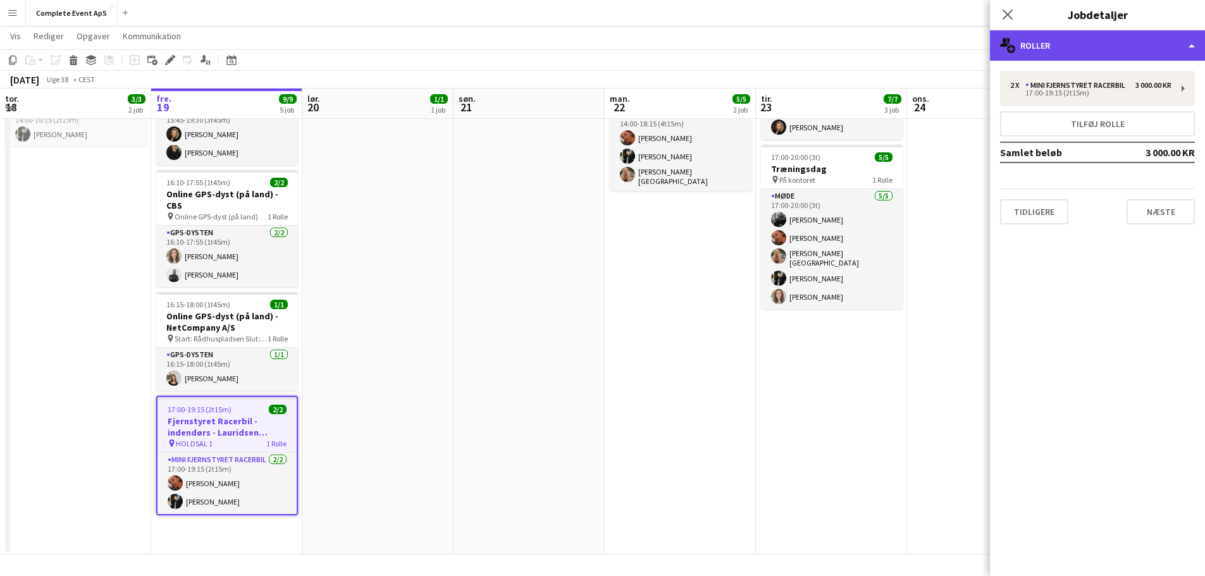
click at [1088, 43] on div "multiple-users-add Roller" at bounding box center [1097, 45] width 215 height 30
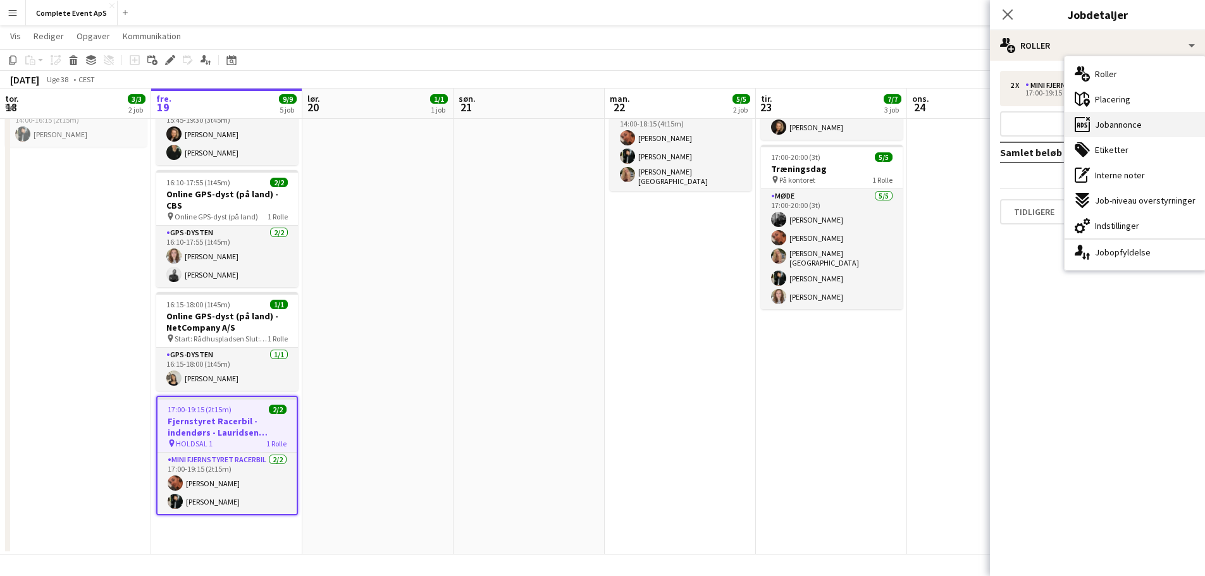
click at [1110, 125] on span "Jobannonce" at bounding box center [1118, 124] width 47 height 11
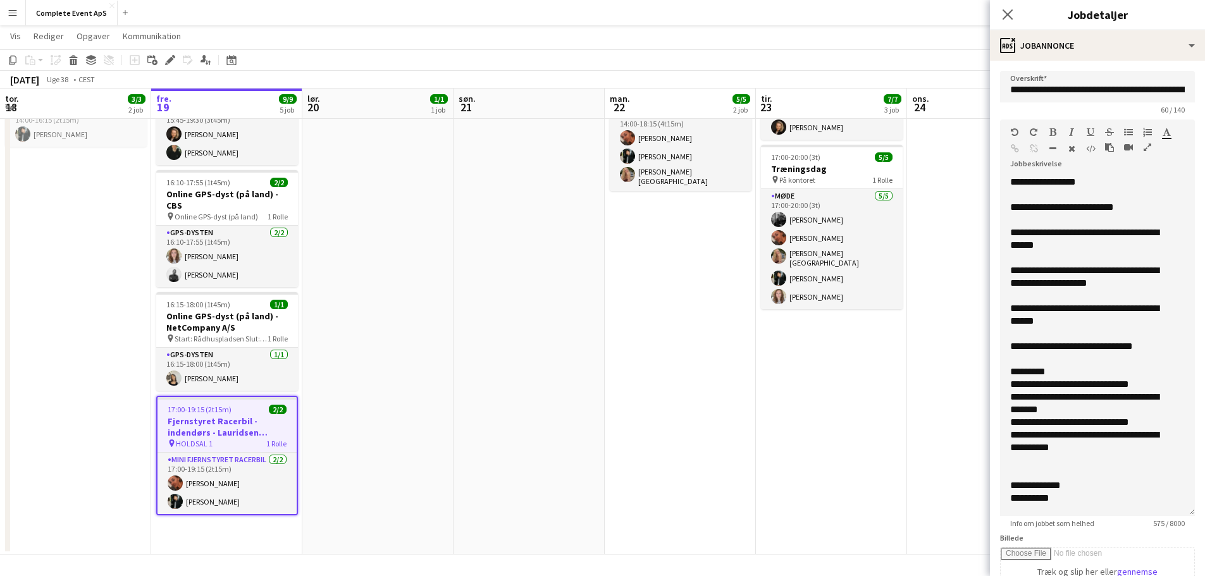
drag, startPoint x: 1179, startPoint y: 245, endPoint x: 1167, endPoint y: 514, distance: 269.7
click at [1167, 514] on div "**********" at bounding box center [1097, 346] width 195 height 340
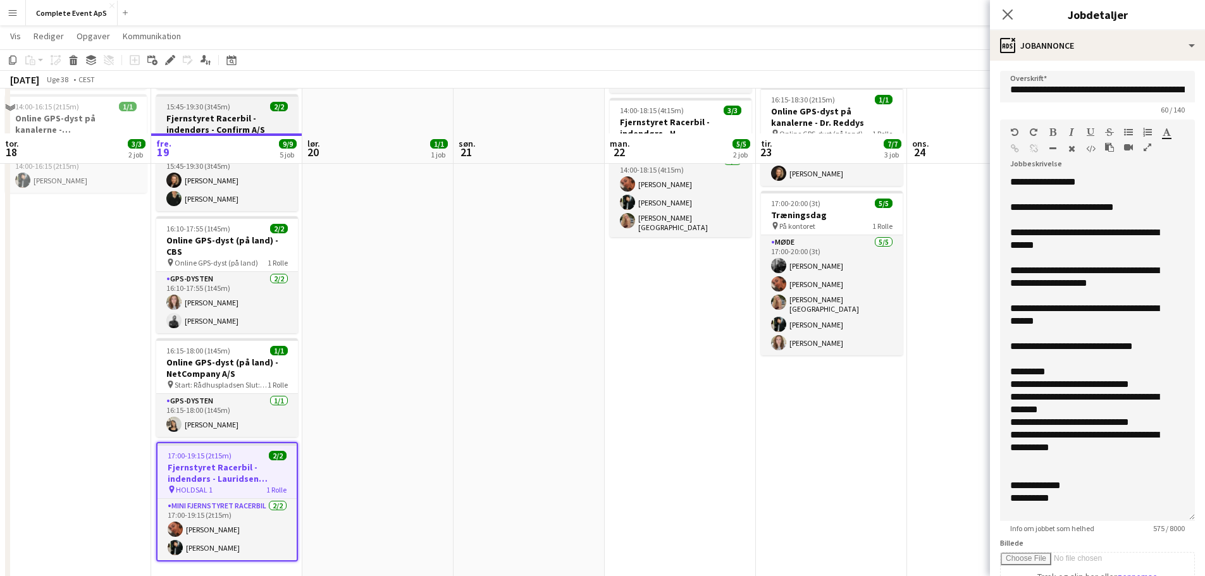
scroll to position [146, 0]
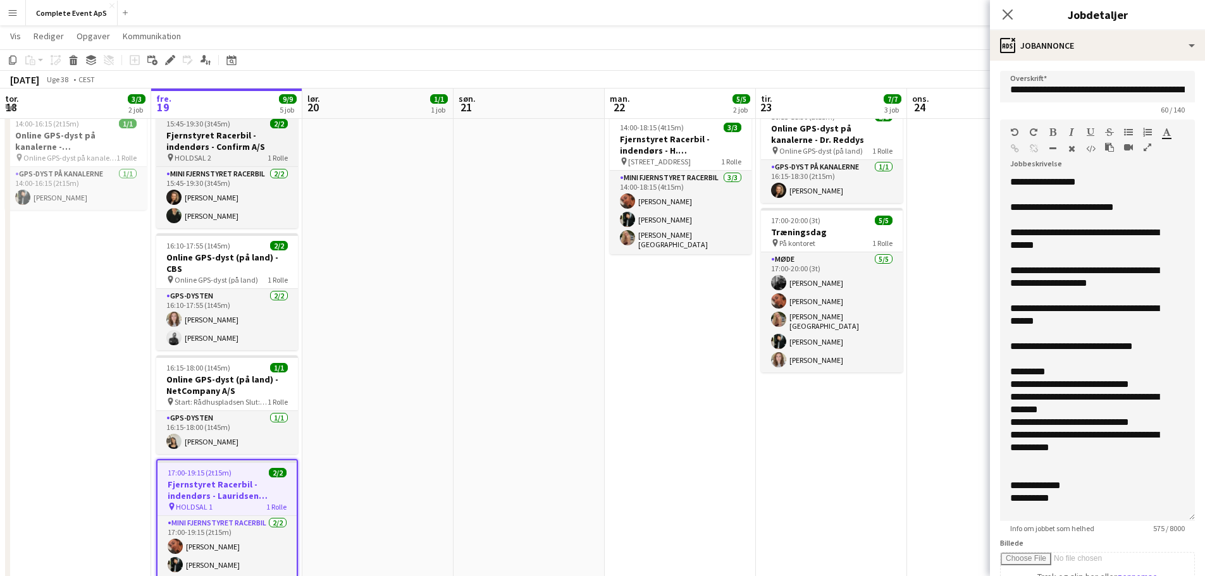
click at [249, 136] on h3 "Fjernstyret Racerbil - indendørs - Confirm A/S" at bounding box center [227, 141] width 142 height 23
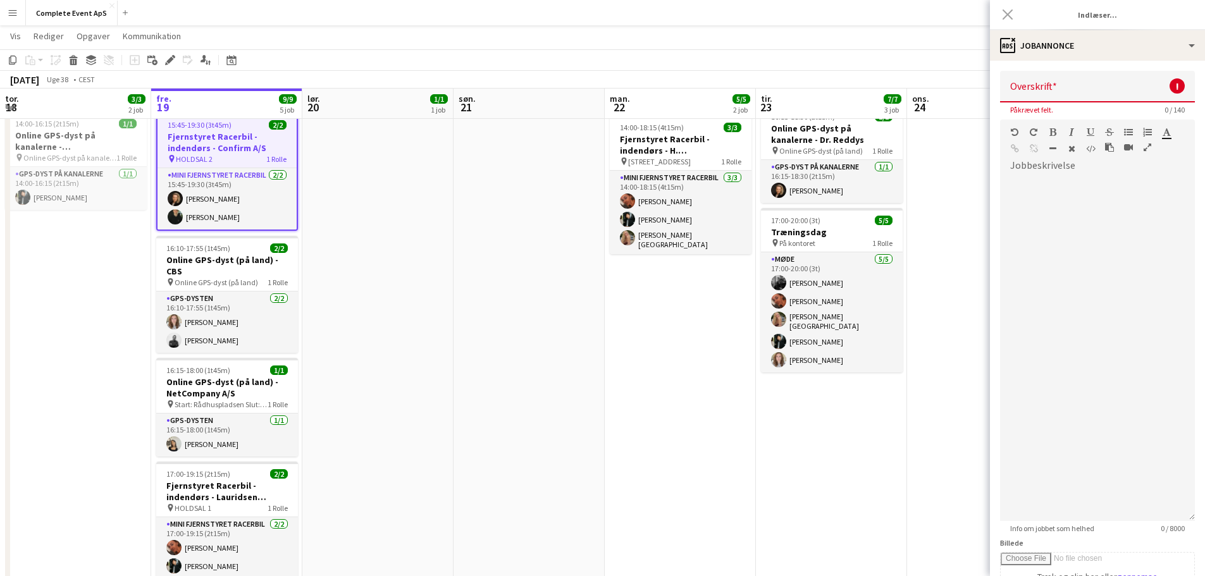
type input "**********"
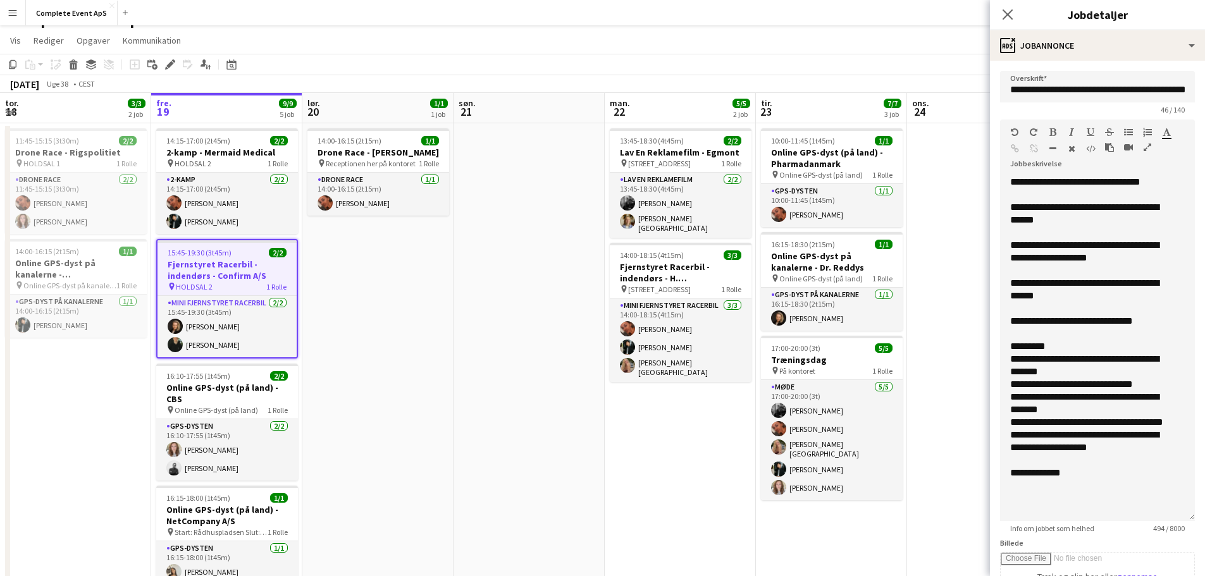
scroll to position [0, 0]
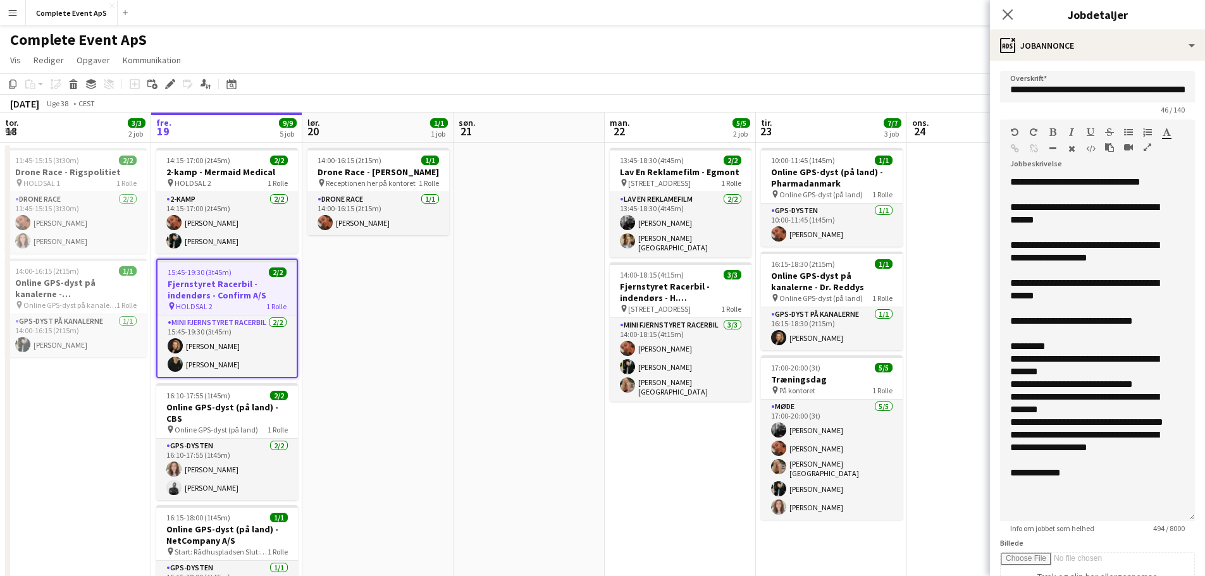
click at [524, 274] on app-date-cell at bounding box center [528, 454] width 151 height 622
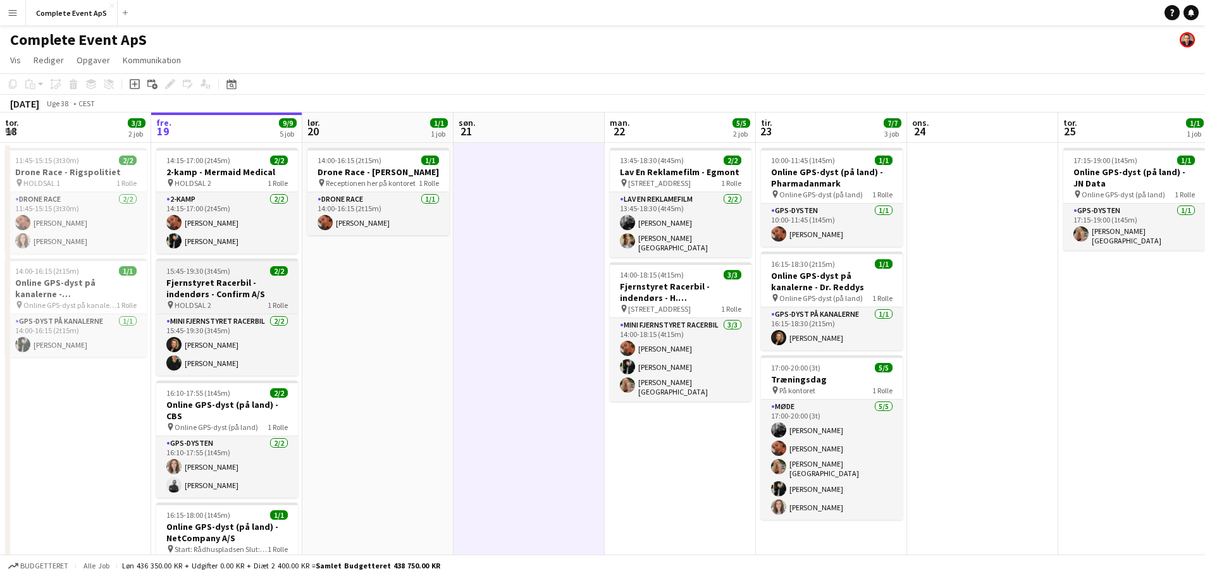
click at [249, 271] on div "15:45-19:30 (3t45m) 2/2" at bounding box center [227, 270] width 142 height 9
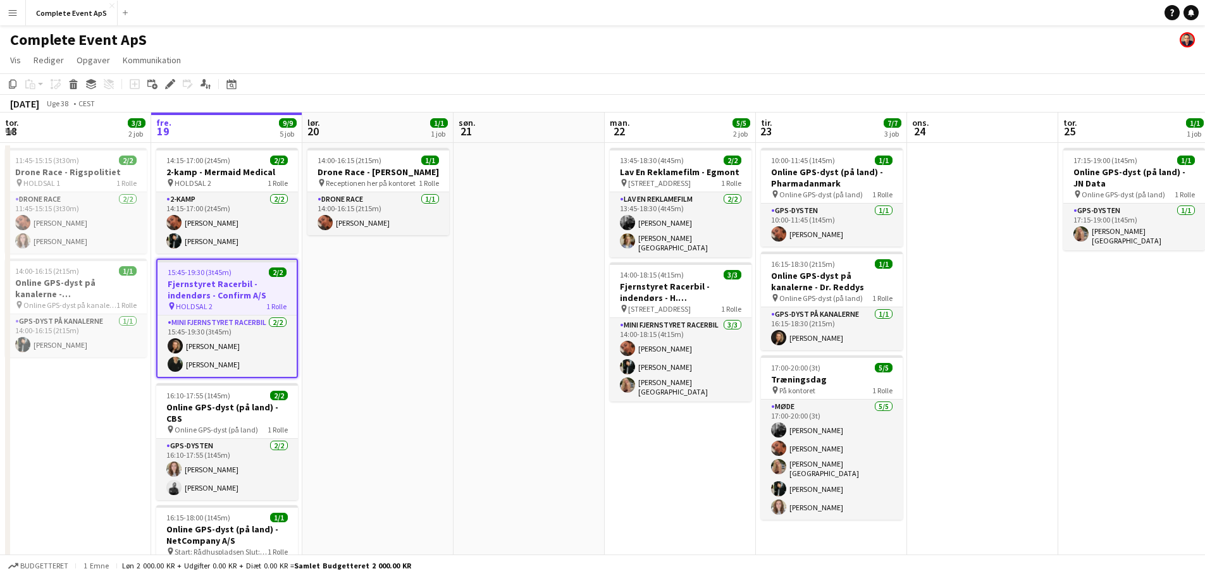
click at [249, 271] on div "15:45-19:30 (3t45m) 2/2" at bounding box center [226, 272] width 139 height 9
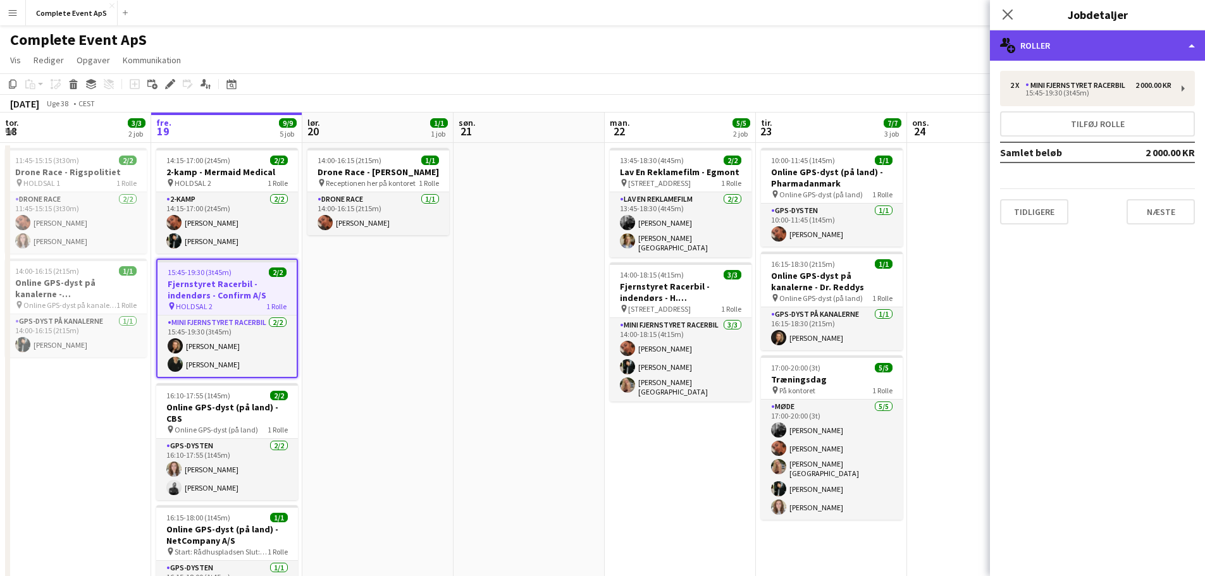
click at [1071, 35] on div "multiple-users-add Roller" at bounding box center [1097, 45] width 215 height 30
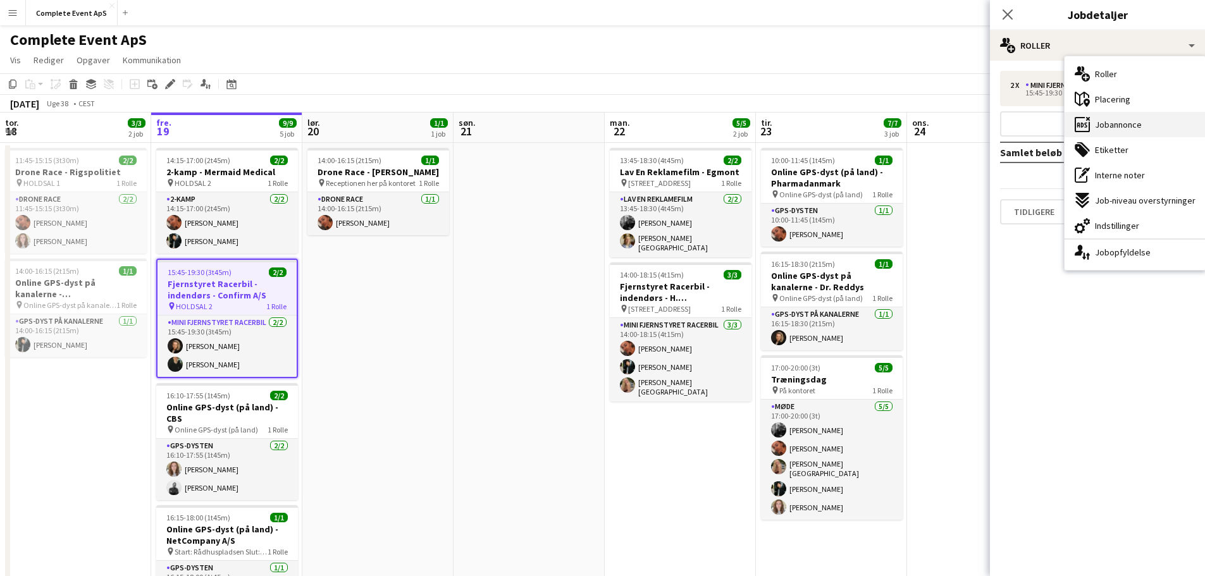
click at [1122, 121] on span "Jobannonce" at bounding box center [1118, 124] width 47 height 11
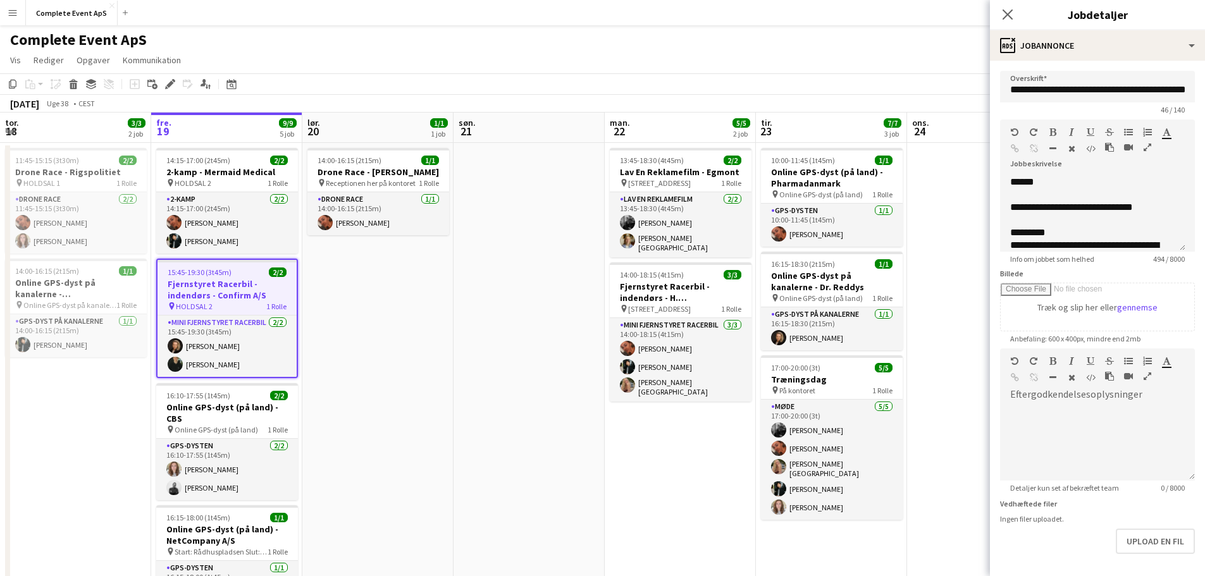
scroll to position [190, 0]
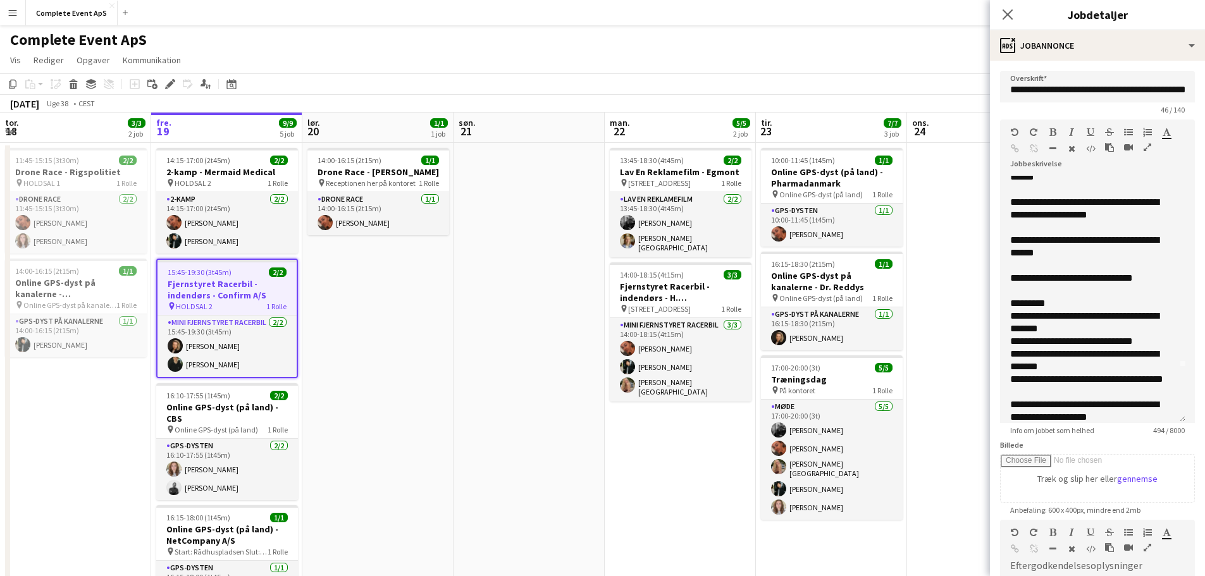
drag, startPoint x: 1183, startPoint y: 245, endPoint x: 1212, endPoint y: 467, distance: 223.8
click at [1204, 467] on html "Menu Boards Boards Boards Alle job Status Arbejdsstyrke Arbejdsstyrke Min arbej…" at bounding box center [602, 393] width 1205 height 787
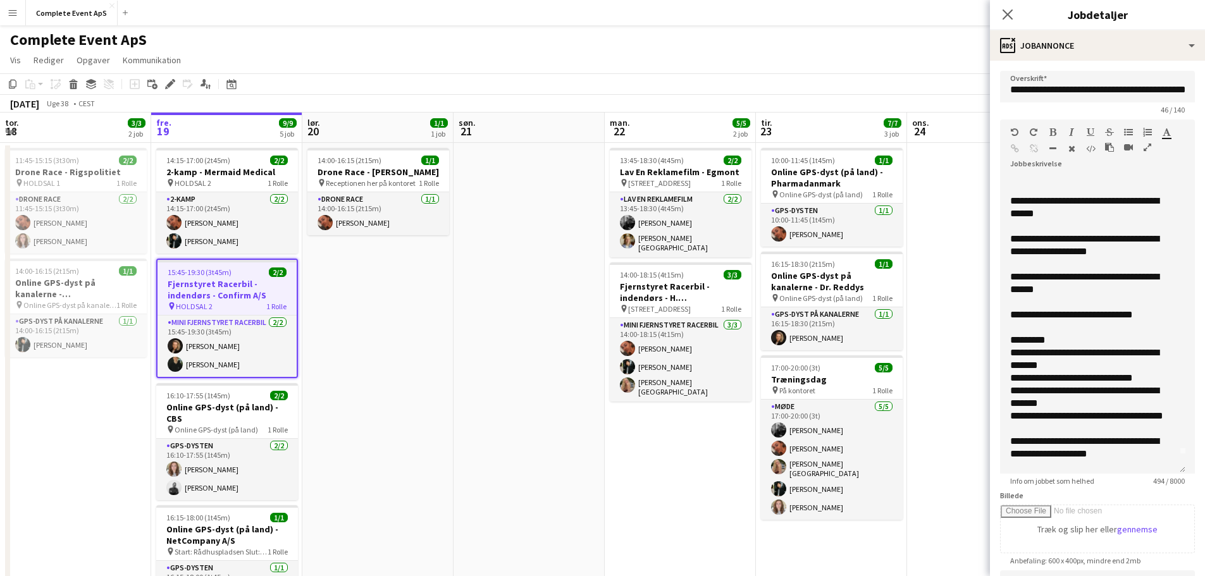
scroll to position [0, 0]
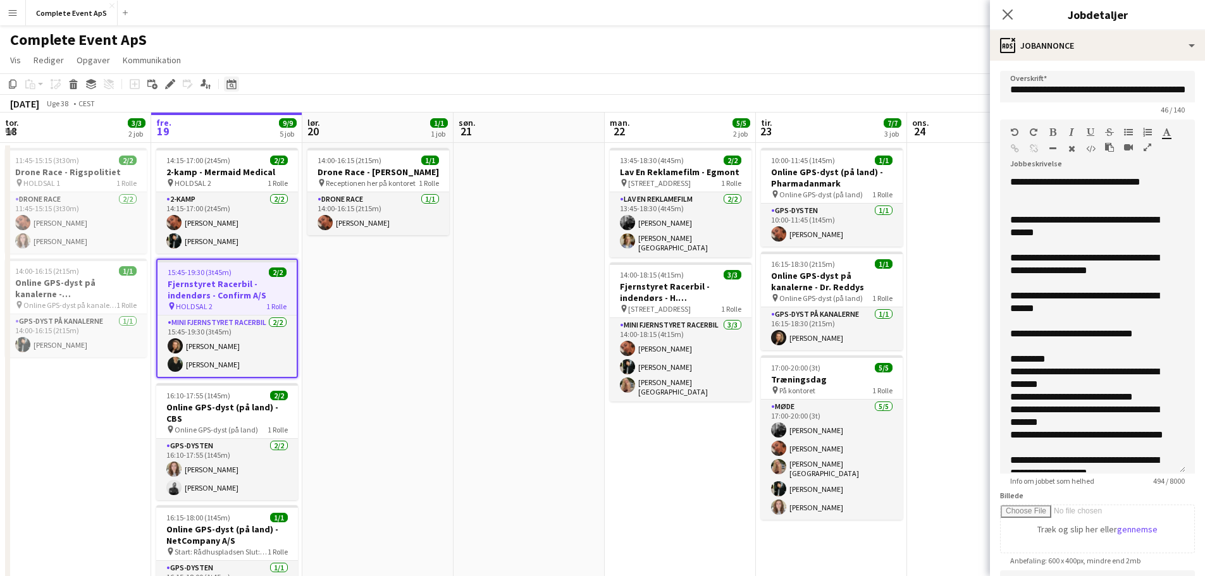
click at [227, 86] on icon at bounding box center [230, 84] width 9 height 10
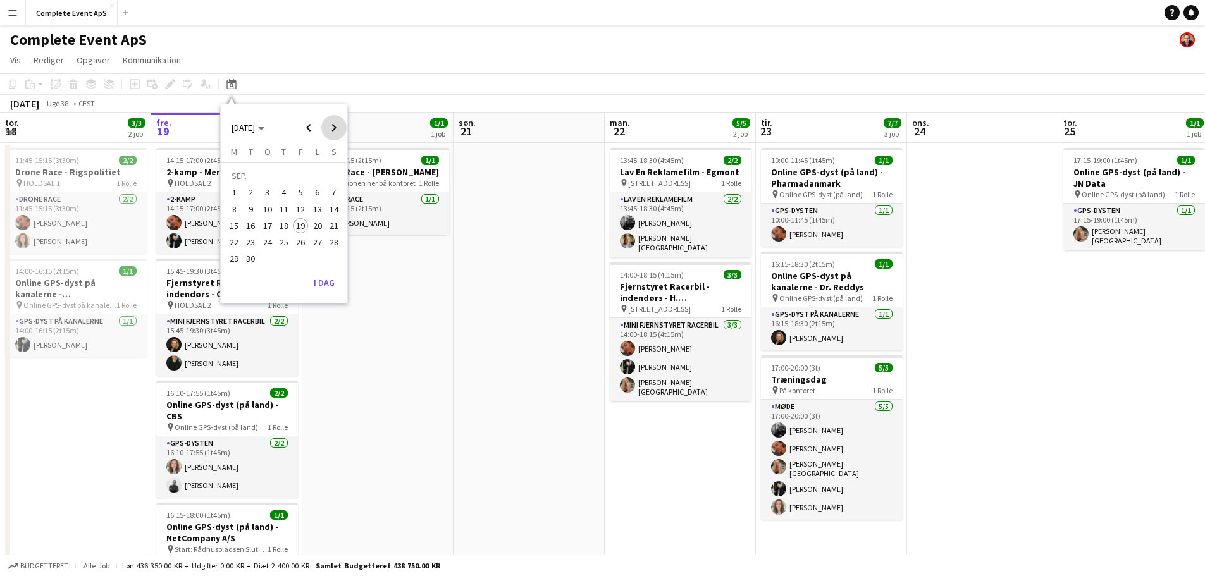
click at [327, 128] on span "Next month" at bounding box center [333, 127] width 25 height 25
click at [297, 187] on span "5" at bounding box center [300, 192] width 15 height 15
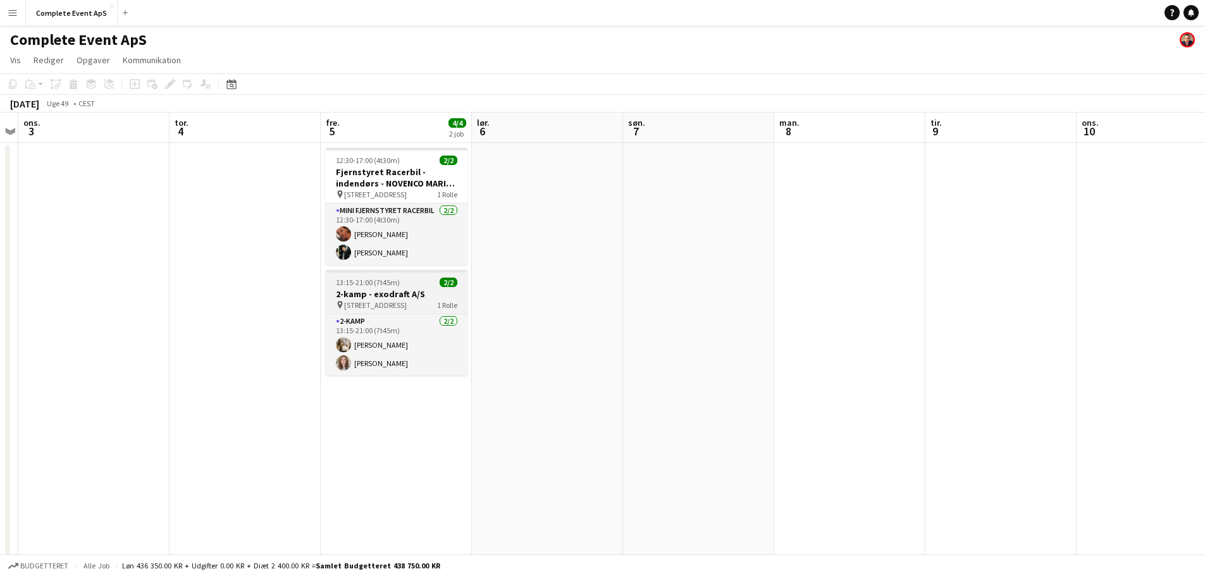
click at [376, 280] on span "13:15-21:00 (7t45m)" at bounding box center [368, 282] width 64 height 9
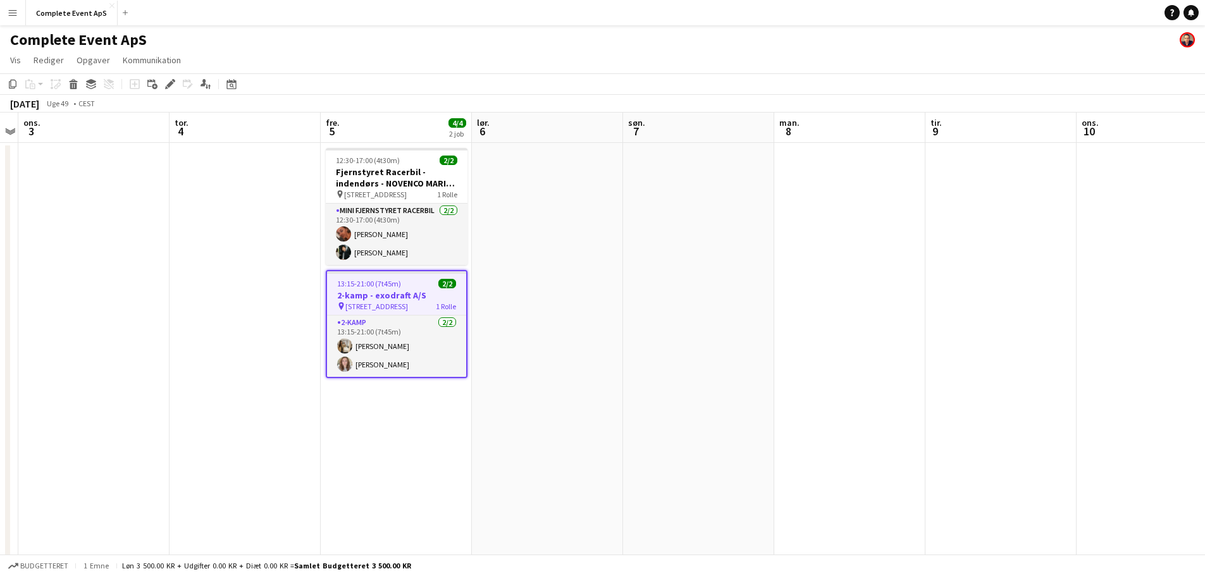
click at [376, 280] on span "13:15-21:00 (7t45m)" at bounding box center [369, 283] width 64 height 9
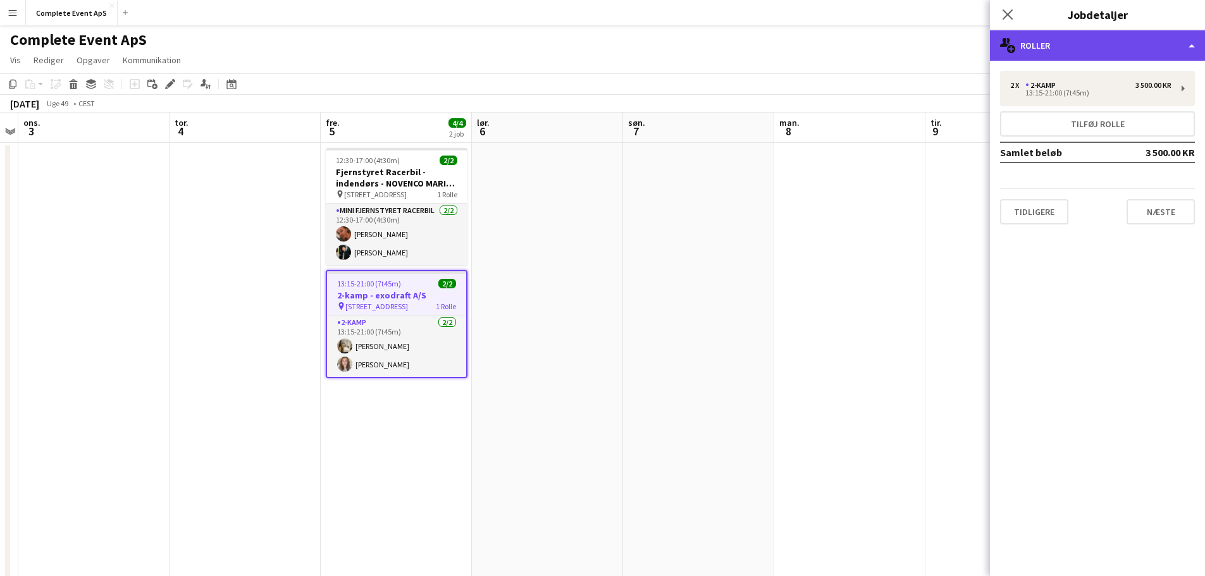
click at [1095, 48] on div "multiple-users-add Roller" at bounding box center [1097, 45] width 215 height 30
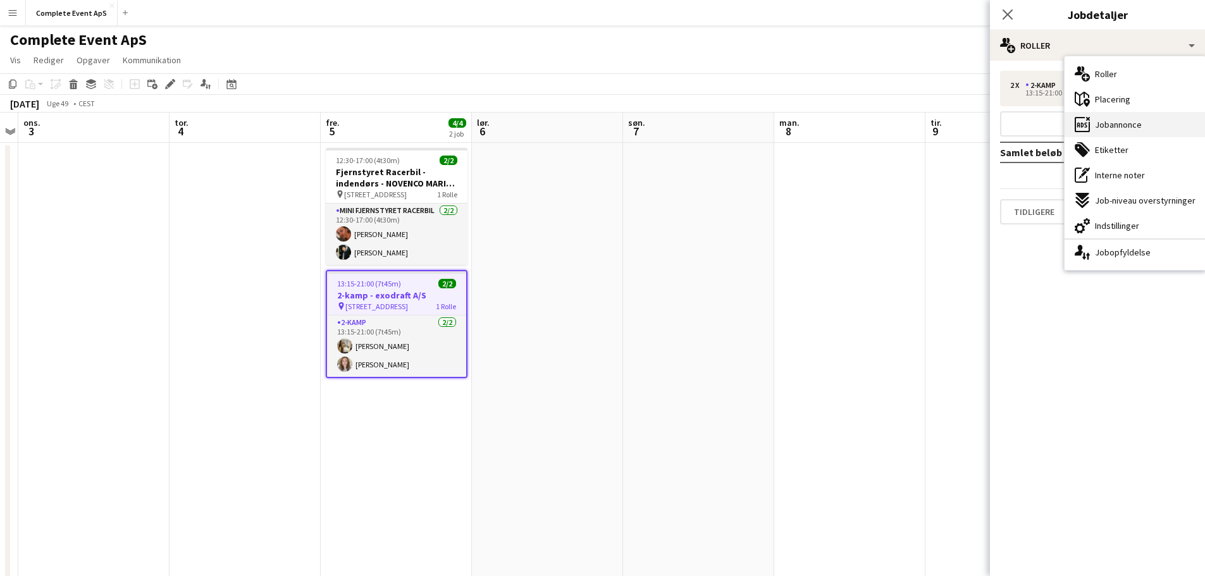
click at [1118, 122] on span "Jobannonce" at bounding box center [1118, 124] width 47 height 11
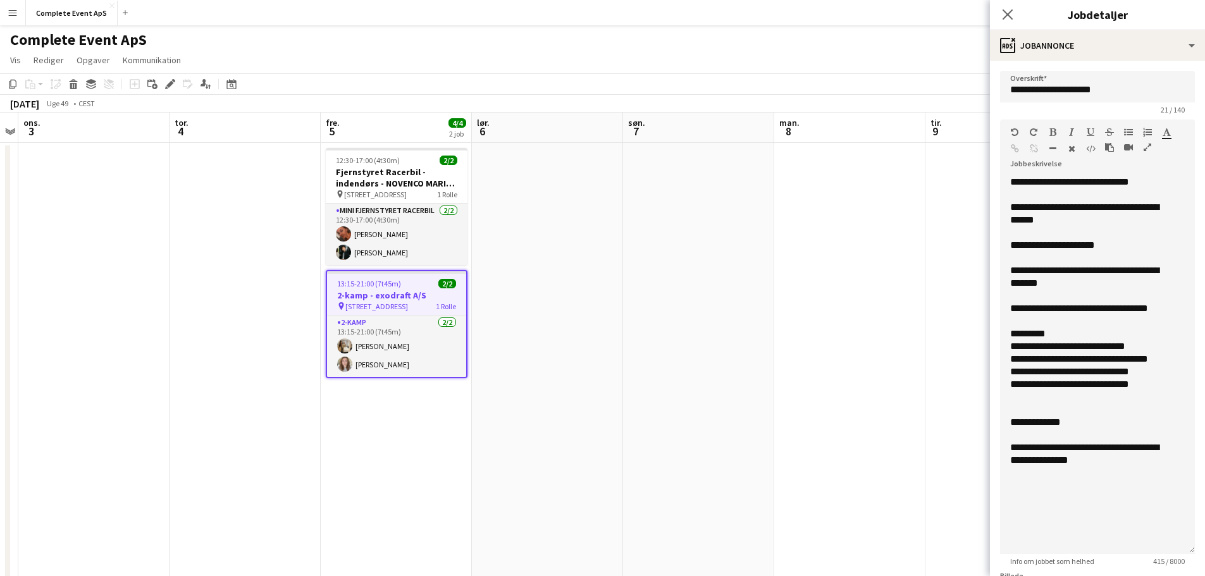
drag, startPoint x: 1178, startPoint y: 247, endPoint x: 1185, endPoint y: 549, distance: 302.4
click at [1185, 549] on form "**********" at bounding box center [1097, 494] width 215 height 847
click at [1034, 379] on div "**********" at bounding box center [1092, 384] width 165 height 13
click at [1035, 386] on div "**********" at bounding box center [1092, 384] width 165 height 13
click at [573, 374] on app-date-cell at bounding box center [547, 454] width 151 height 622
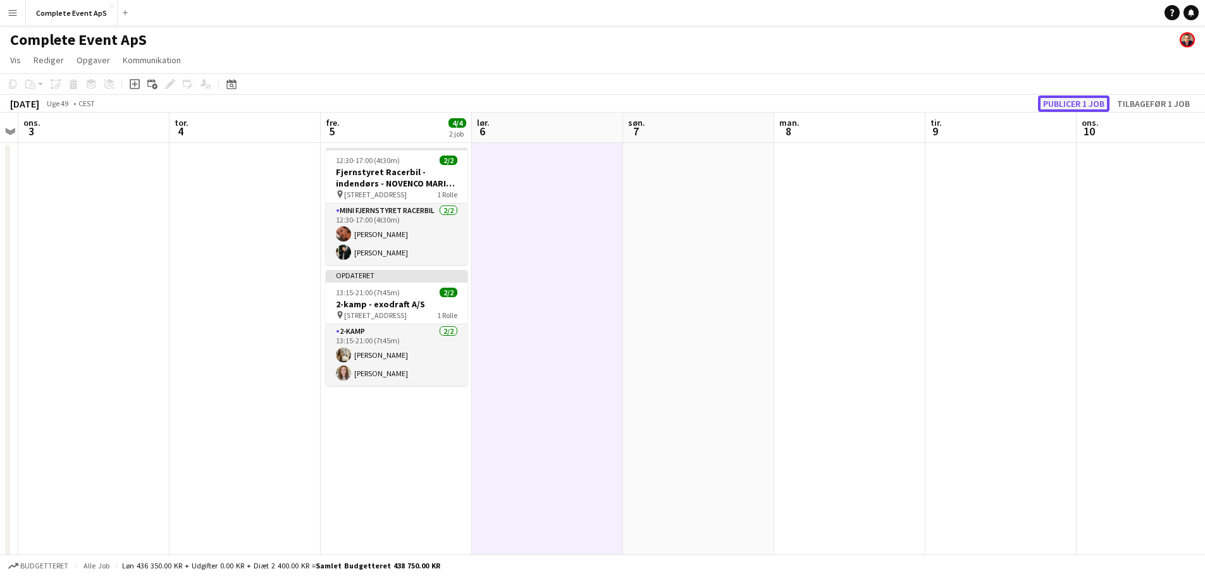
click at [1086, 104] on button "Publicer 1 job" at bounding box center [1073, 103] width 71 height 16
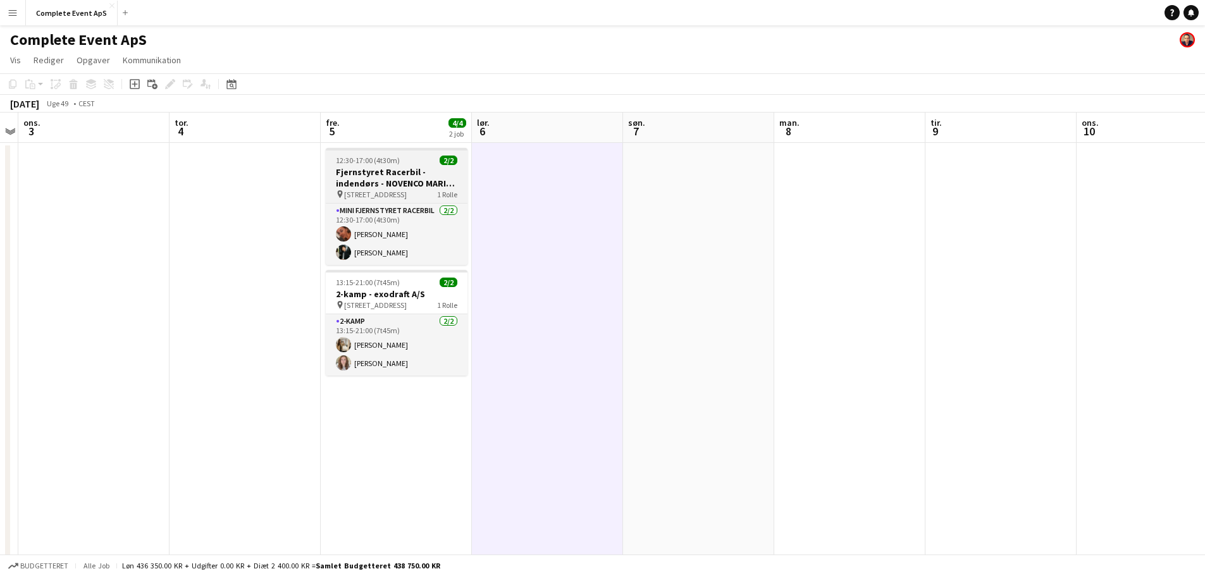
click at [419, 159] on div "12:30-17:00 (4t30m) 2/2" at bounding box center [397, 160] width 142 height 9
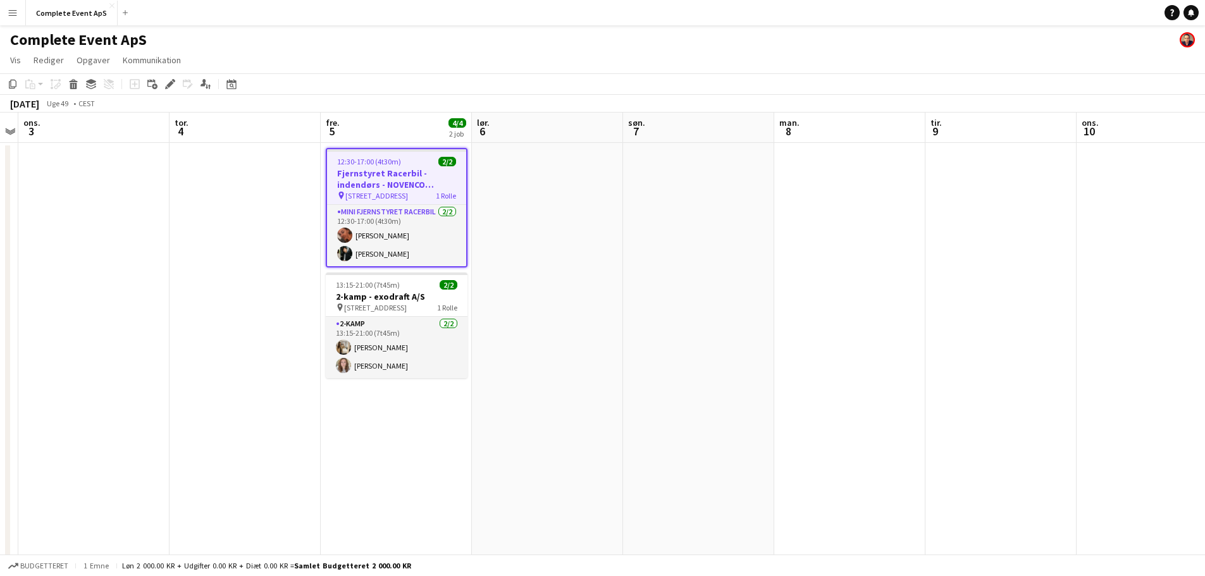
click at [419, 159] on div "12:30-17:00 (4t30m) 2/2" at bounding box center [396, 161] width 139 height 9
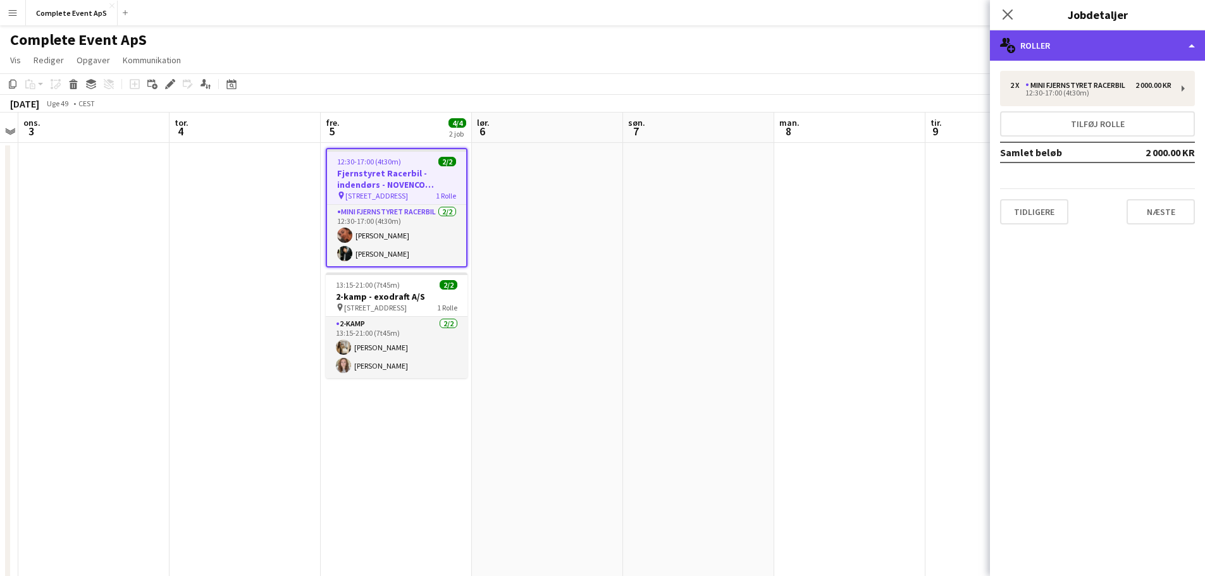
click at [1080, 46] on div "multiple-users-add Roller" at bounding box center [1097, 45] width 215 height 30
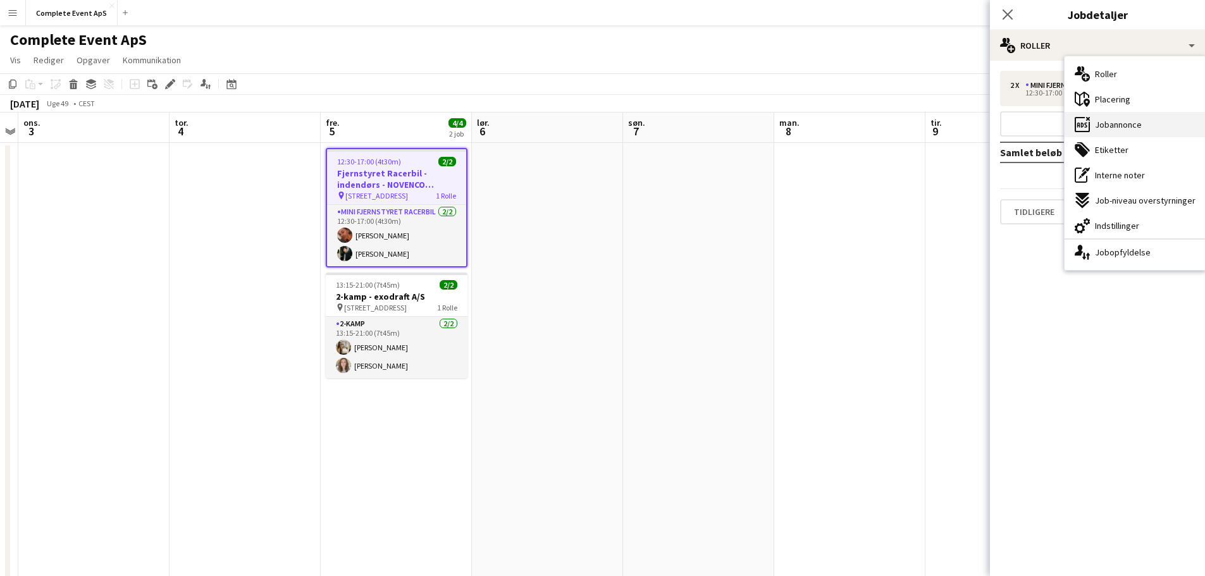
click at [1111, 116] on div "ads-window Jobannonce" at bounding box center [1134, 124] width 141 height 25
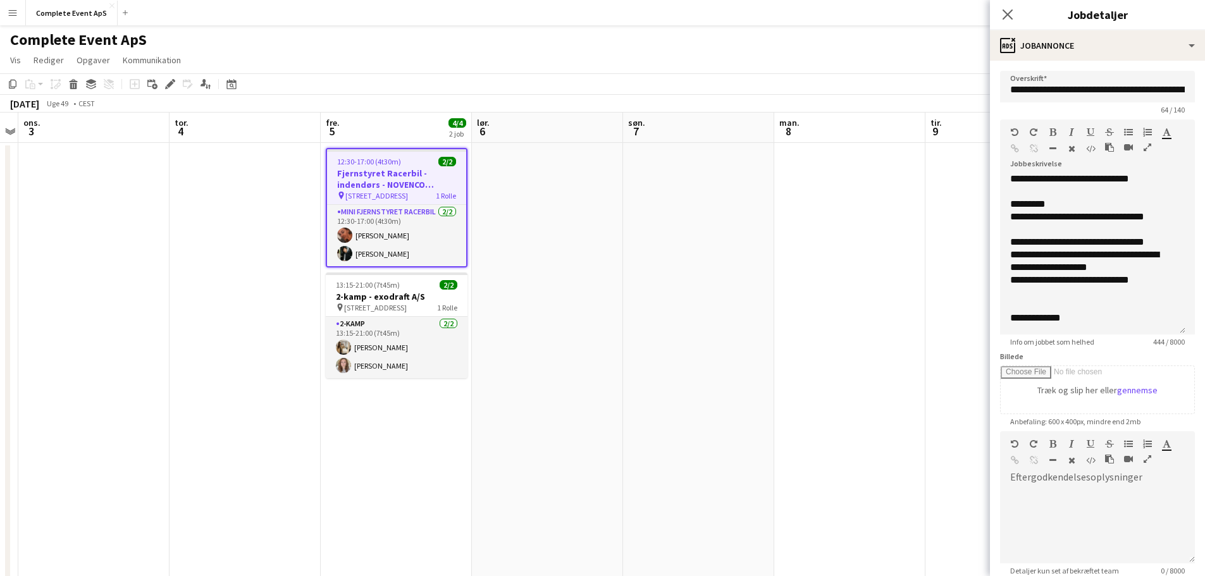
scroll to position [0, 0]
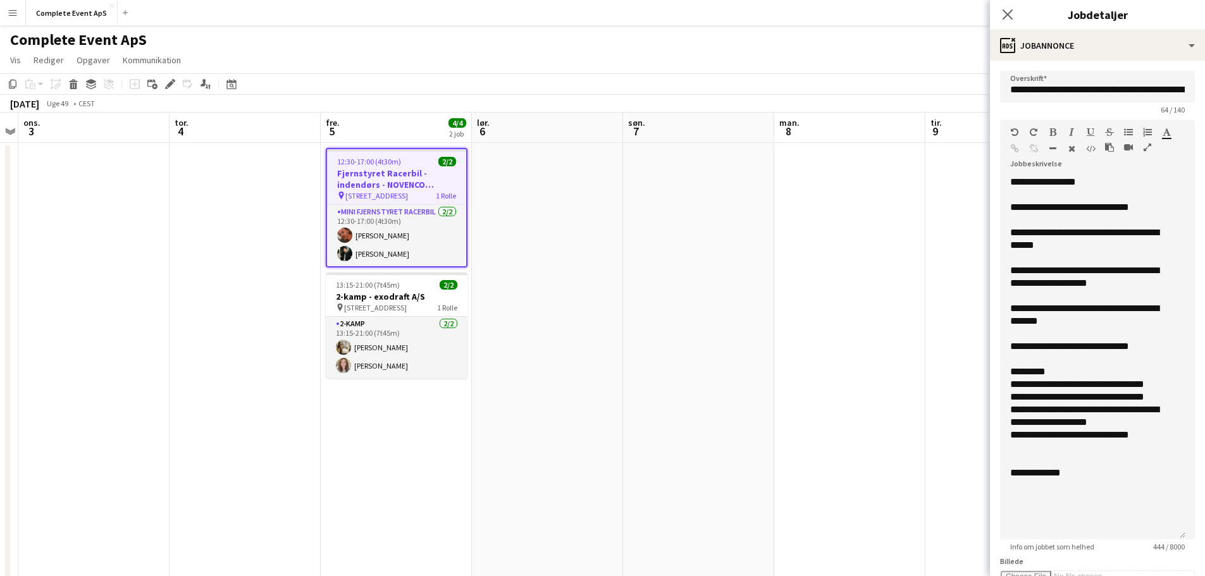
drag, startPoint x: 1181, startPoint y: 250, endPoint x: 1205, endPoint y: 554, distance: 305.1
click at [1204, 560] on html "Menu Boards Boards Boards Alle job Status Arbejdsstyrke Arbejdsstyrke Min arbej…" at bounding box center [602, 393] width 1205 height 787
click at [412, 283] on div "13:15-21:00 (7t45m) 2/2" at bounding box center [397, 284] width 142 height 9
type input "**********"
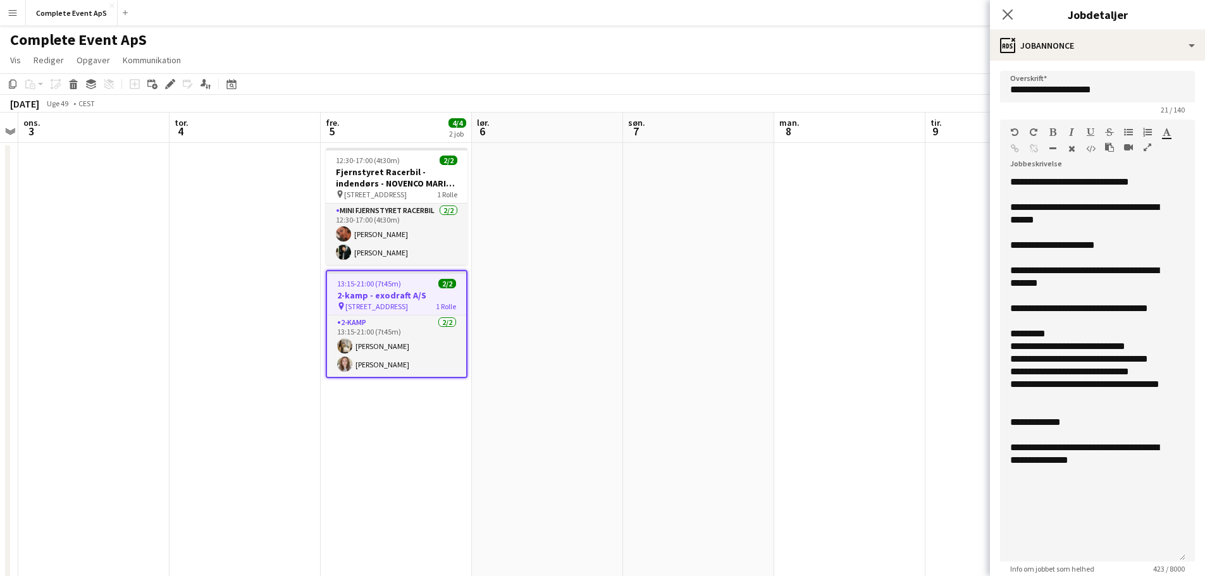
click at [412, 283] on div "13:15-21:00 (7t45m) 2/2" at bounding box center [396, 283] width 139 height 9
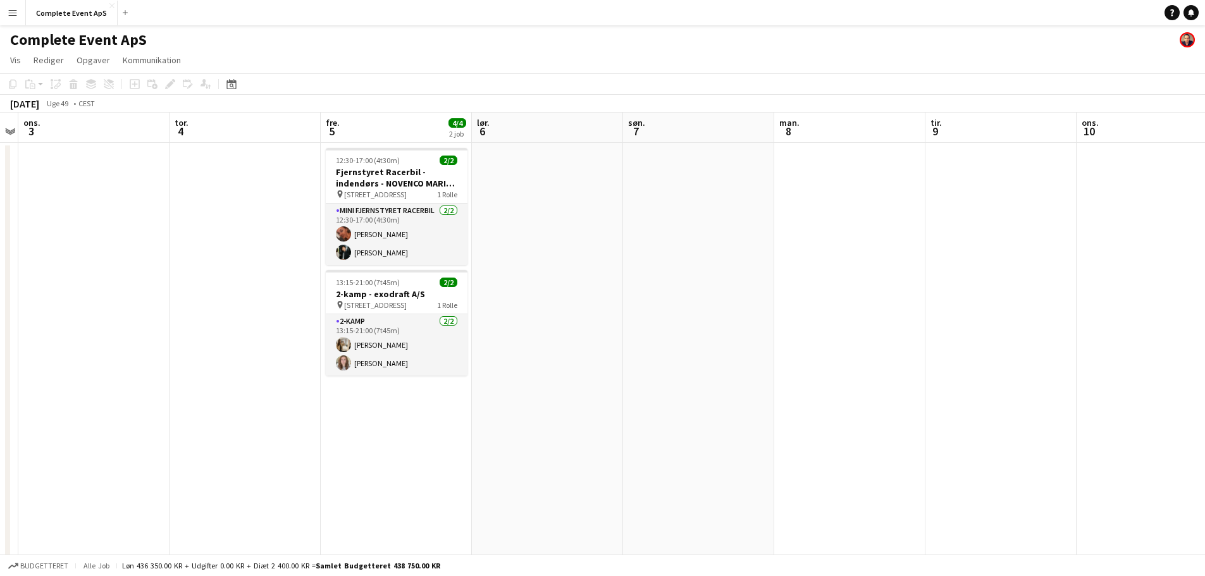
click at [513, 283] on app-date-cell at bounding box center [547, 454] width 151 height 622
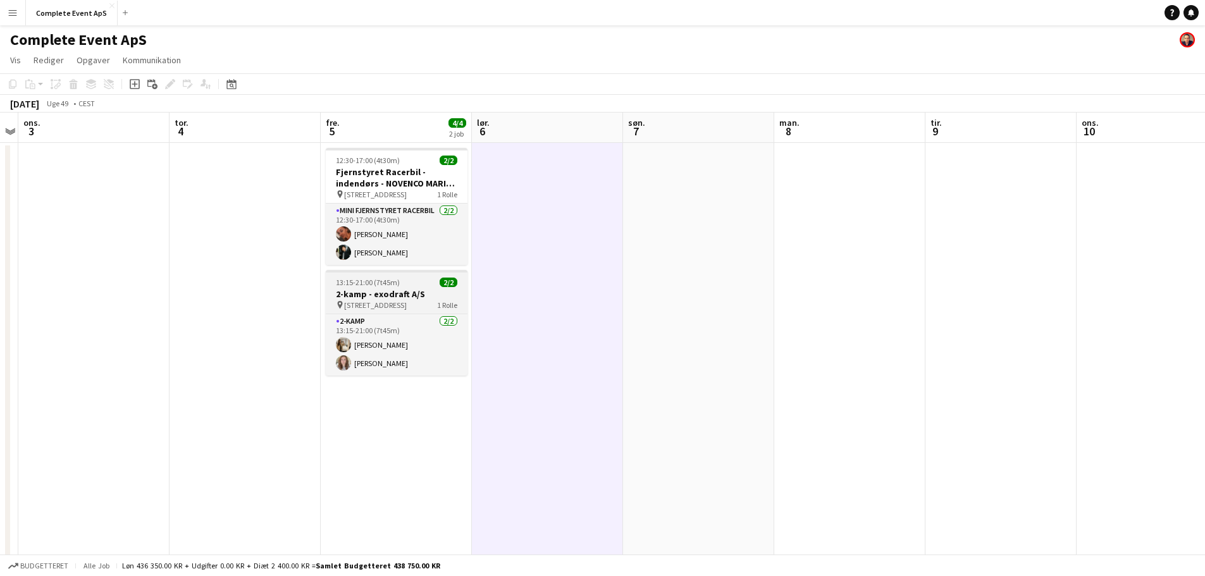
click at [378, 290] on h3 "2-kamp - exodraft A/S" at bounding box center [397, 293] width 142 height 11
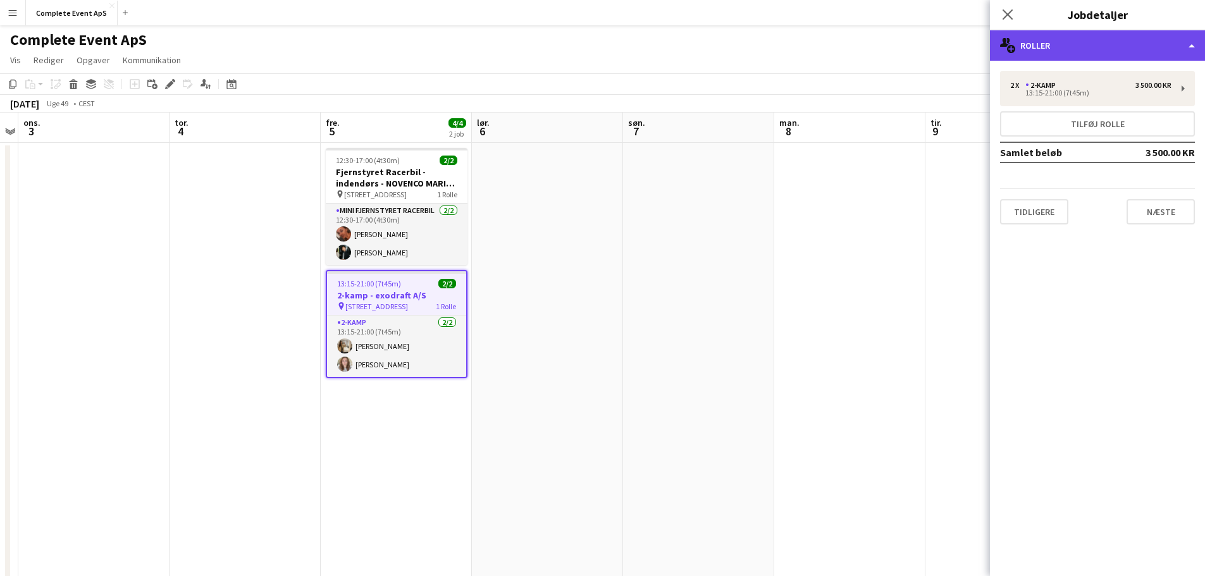
click at [1078, 42] on div "multiple-users-add Roller" at bounding box center [1097, 45] width 215 height 30
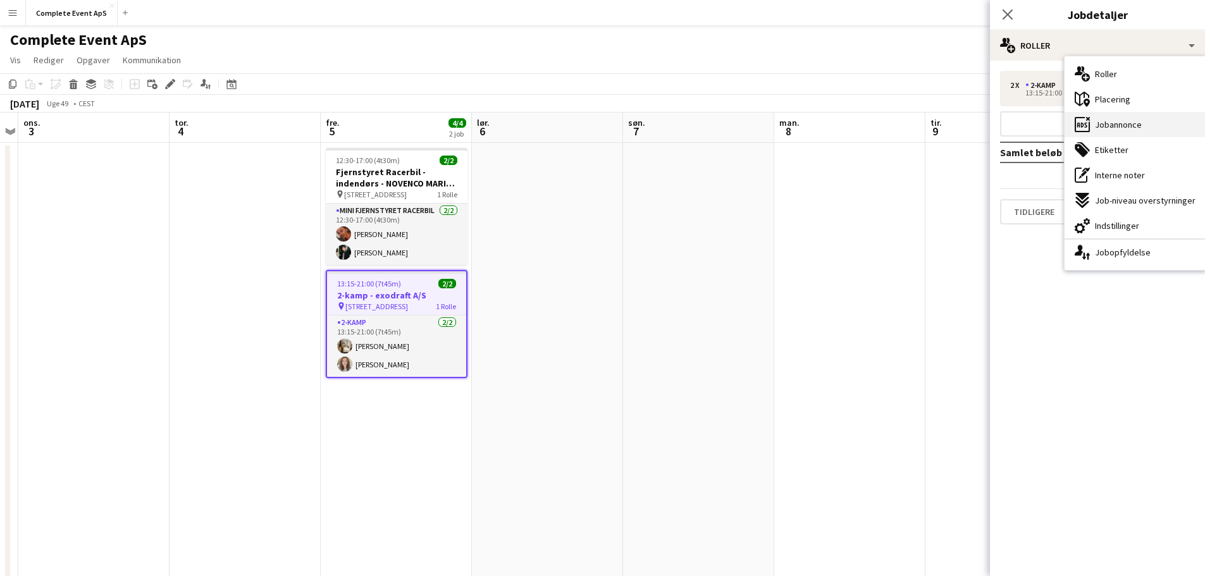
click at [1129, 128] on span "Jobannonce" at bounding box center [1118, 124] width 47 height 11
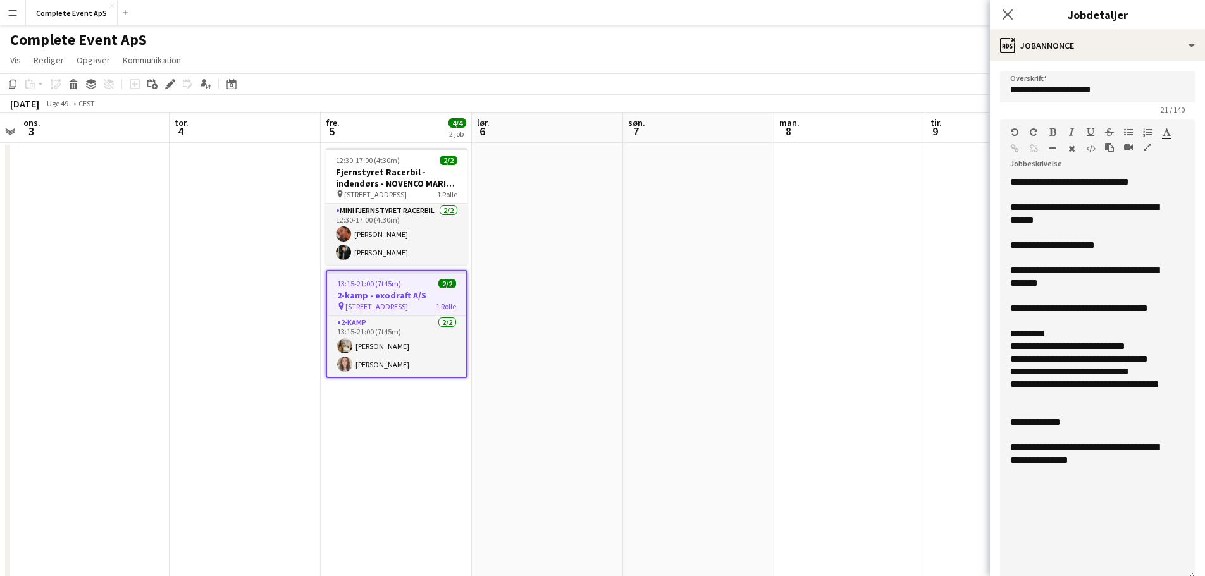
drag, startPoint x: 1182, startPoint y: 245, endPoint x: 1175, endPoint y: 572, distance: 327.0
click at [1175, 572] on div "**********" at bounding box center [1097, 377] width 195 height 403
click at [1008, 16] on icon at bounding box center [1007, 14] width 12 height 12
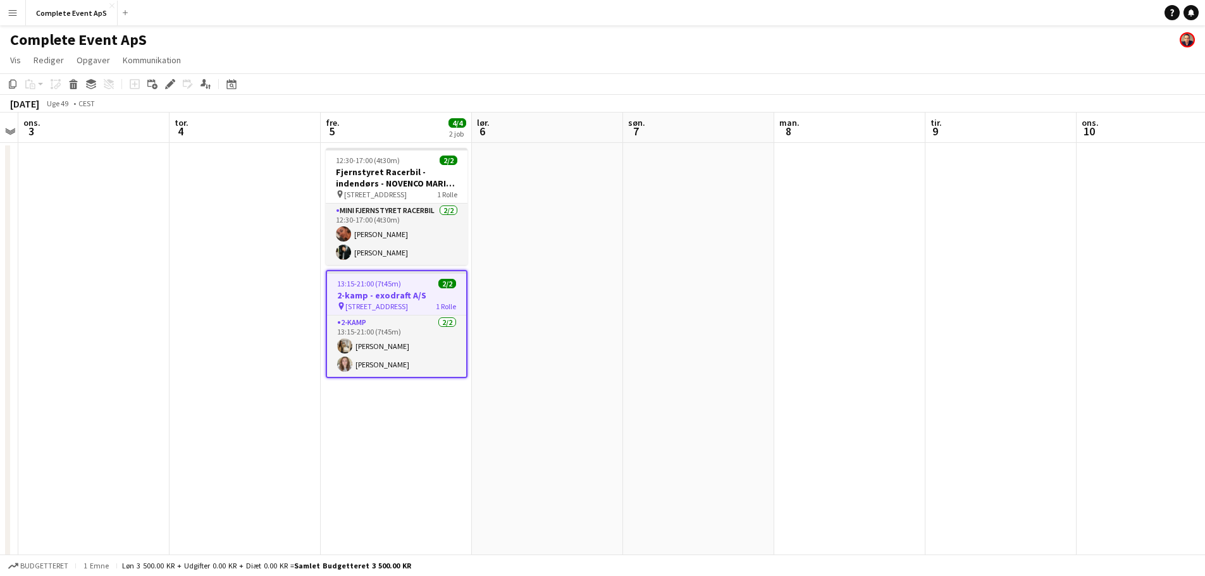
click at [553, 305] on app-date-cell at bounding box center [547, 454] width 151 height 622
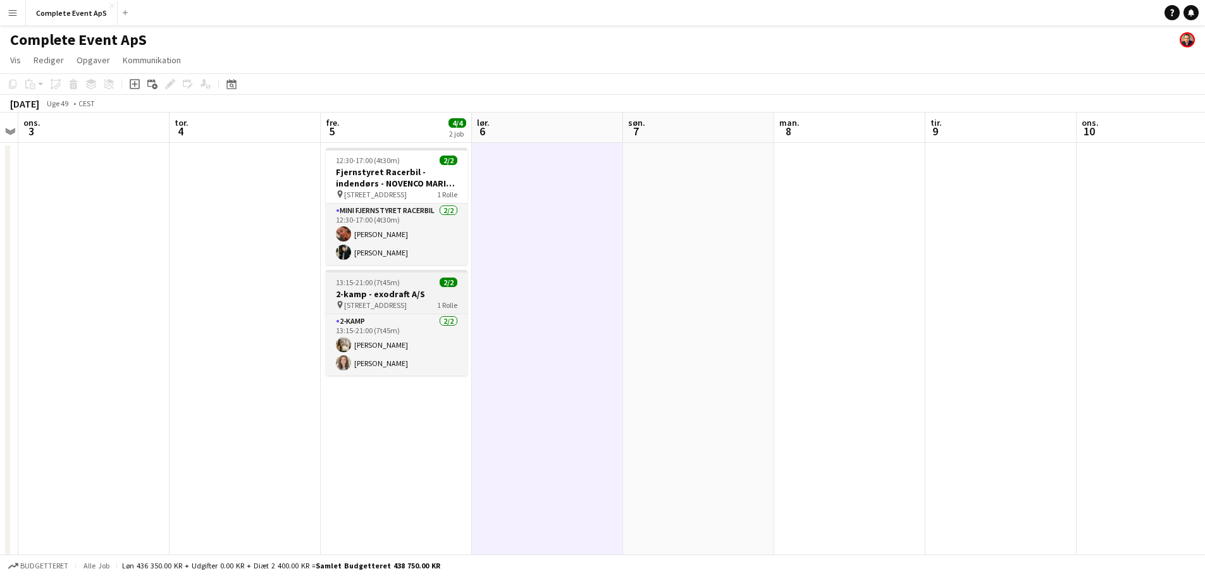
click at [409, 273] on app-job-card "13:15-21:00 (7t45m) 2/2 2-kamp - exodraft A/S pin [STREET_ADDRESS] 1 Rolle 2-ka…" at bounding box center [397, 323] width 142 height 106
click at [409, 272] on div at bounding box center [397, 271] width 142 height 3
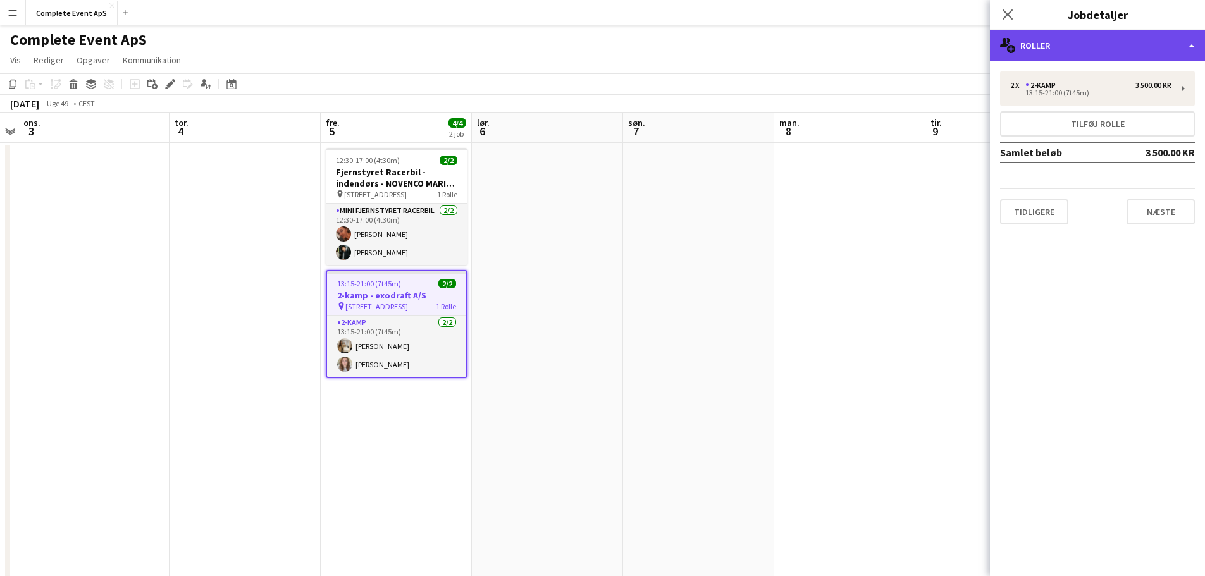
click at [1109, 46] on div "multiple-users-add Roller" at bounding box center [1097, 45] width 215 height 30
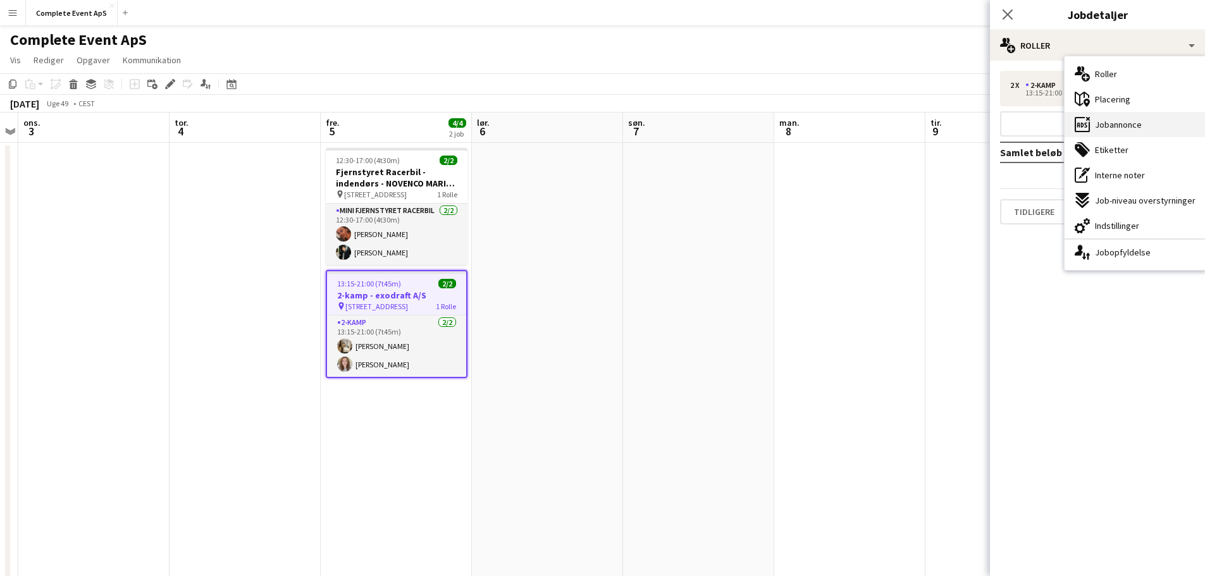
click at [1122, 127] on span "Jobannonce" at bounding box center [1118, 124] width 47 height 11
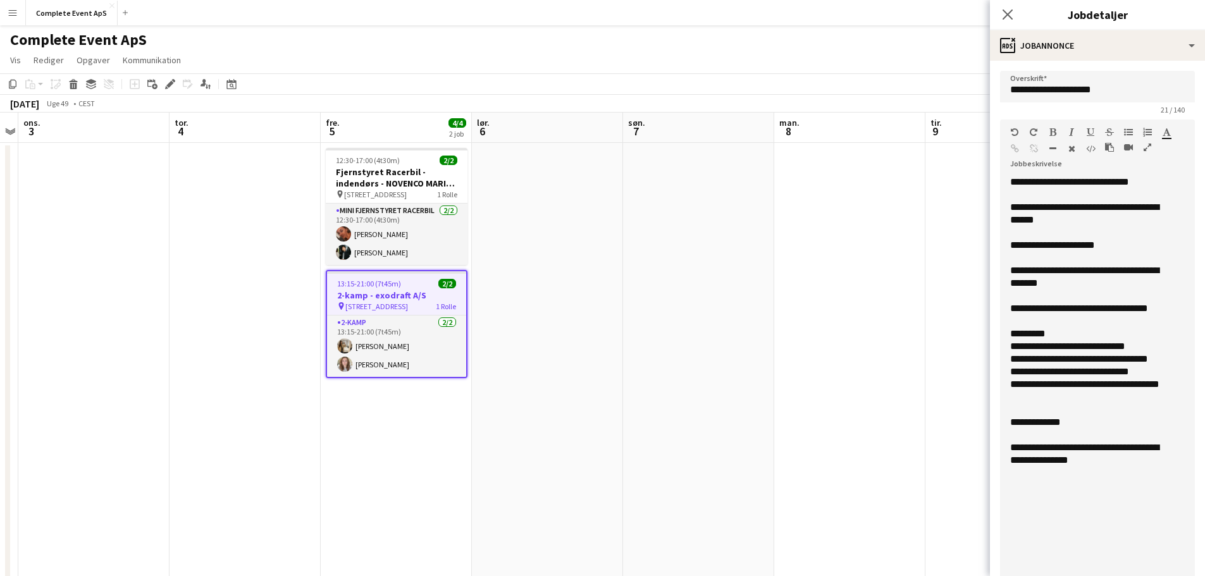
drag, startPoint x: 1179, startPoint y: 245, endPoint x: 1195, endPoint y: 569, distance: 324.2
click at [1195, 570] on mat-expansion-panel "**********" at bounding box center [1097, 318] width 215 height 515
click at [577, 233] on app-date-cell at bounding box center [547, 454] width 151 height 622
